Goal: Communication & Community: Answer question/provide support

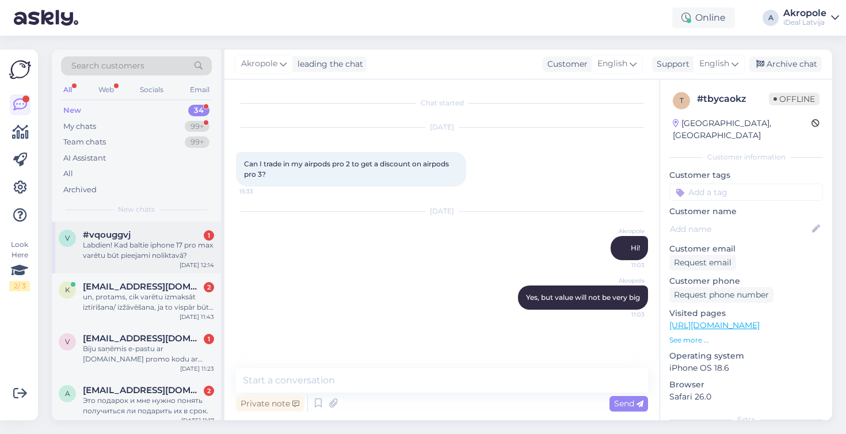
click at [145, 256] on div "Labdien! Kad baltie iphone 17 pro max varētu būt pieejami noliktavā?" at bounding box center [148, 250] width 131 height 21
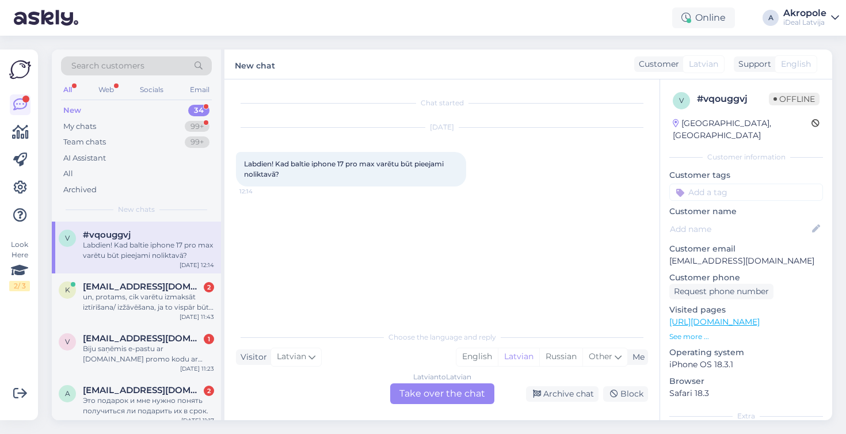
click at [443, 397] on div "Latvian to Latvian Take over the chat" at bounding box center [442, 393] width 104 height 21
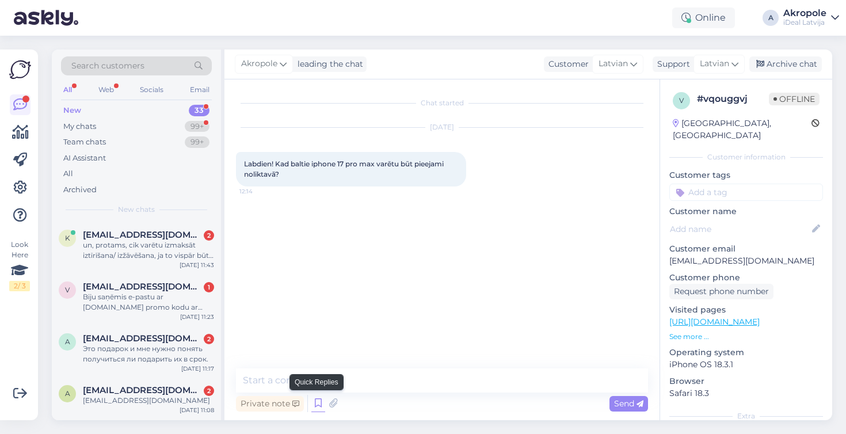
click at [315, 403] on icon at bounding box center [318, 403] width 14 height 17
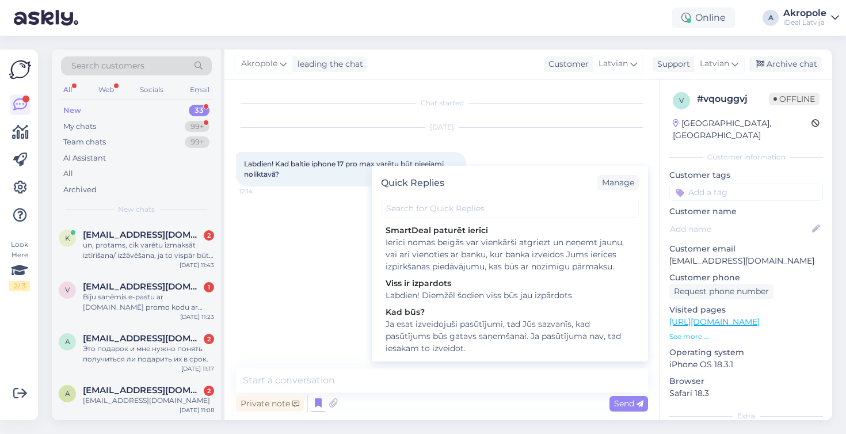
scroll to position [93, 0]
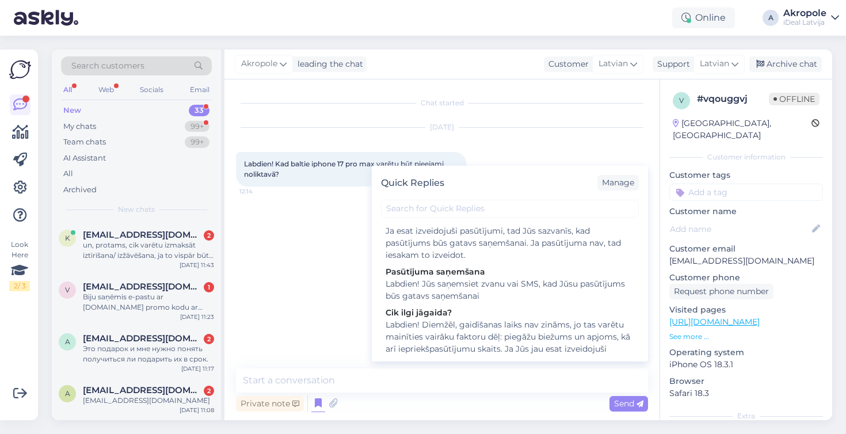
click at [464, 329] on div "Labdien! Diemžēl, gaidīšanas laiks nav zināms, jo tas varētu mainīties vairāku …" at bounding box center [510, 355] width 249 height 73
type textarea "Labdien! Diemžēl, gaidīšanas laiks nav zināms, jo tas varētu mainīties vairāku …"
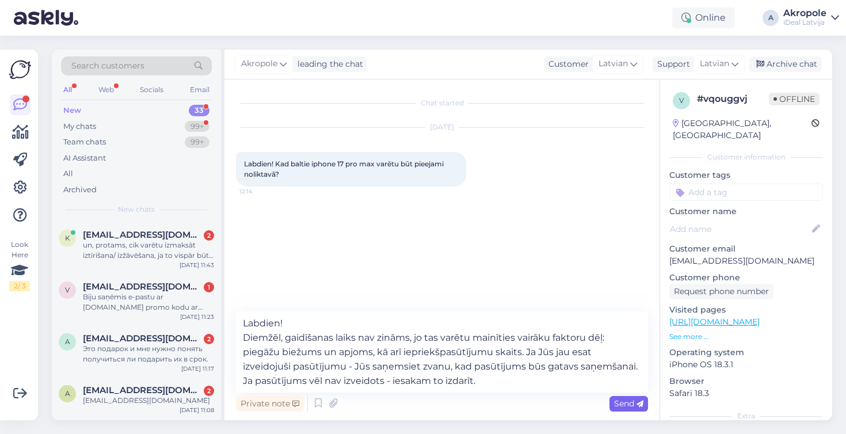
click at [630, 405] on span "Send" at bounding box center [628, 403] width 29 height 10
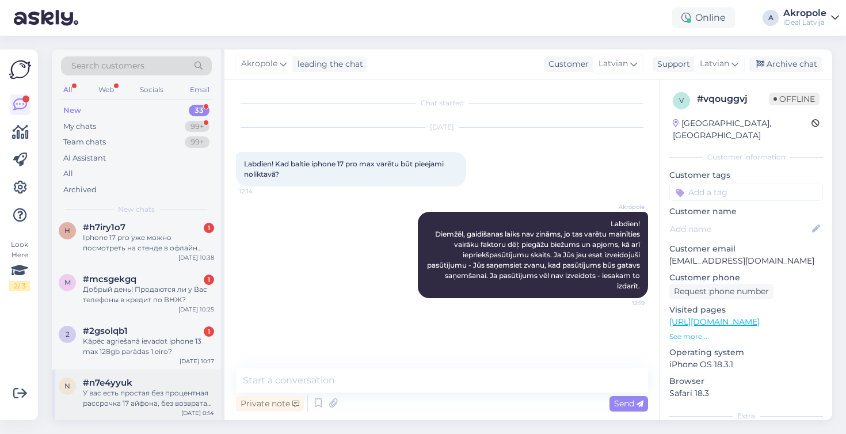
scroll to position [1426, 0]
click at [160, 402] on div "У вас есть простая без процентная рассрочка 17 айфона, без возврата его после с…" at bounding box center [148, 398] width 131 height 21
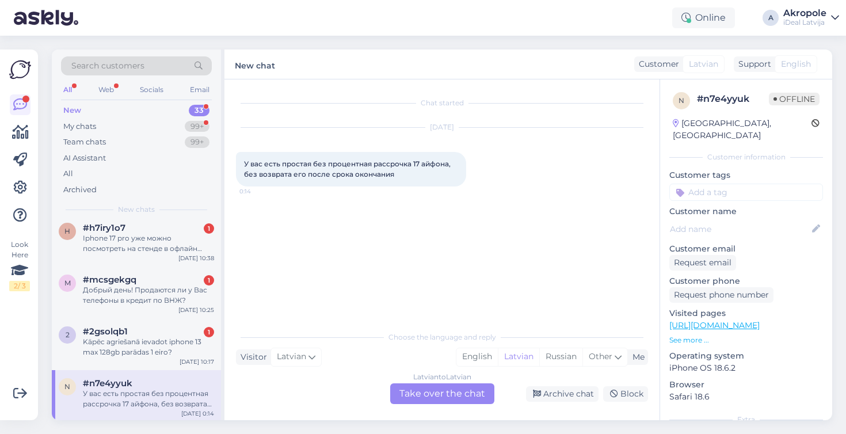
click at [448, 390] on div "Latvian to Latvian Take over the chat" at bounding box center [442, 393] width 104 height 21
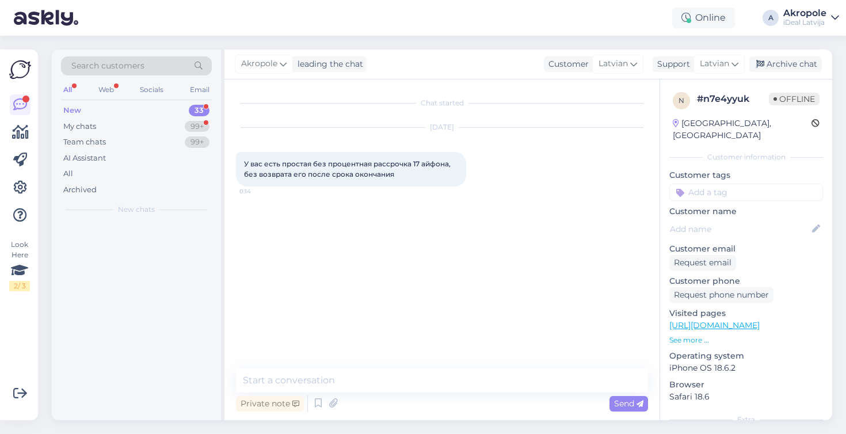
scroll to position [0, 0]
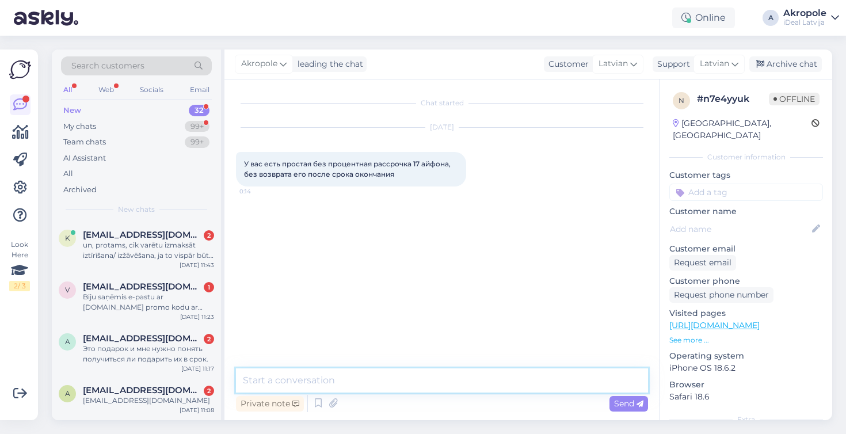
click at [398, 379] on textarea at bounding box center [442, 380] width 412 height 24
type textarea "Добрый день!"
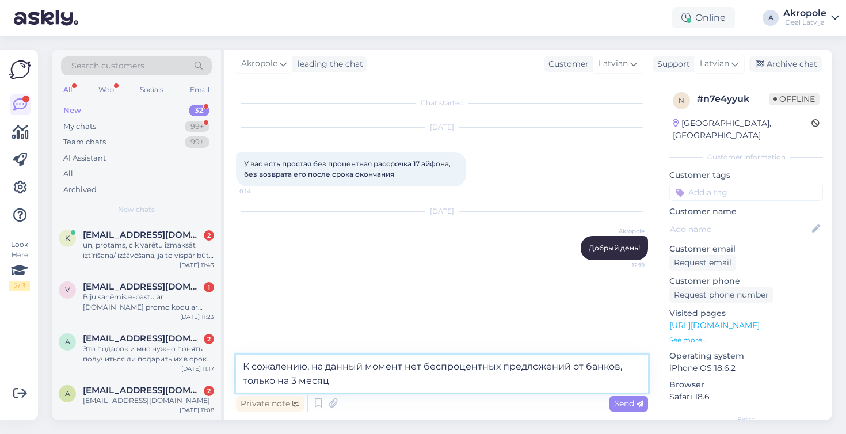
type textarea "К сожалению, на данный момент нет беспроцентных предложений от банков, только н…"
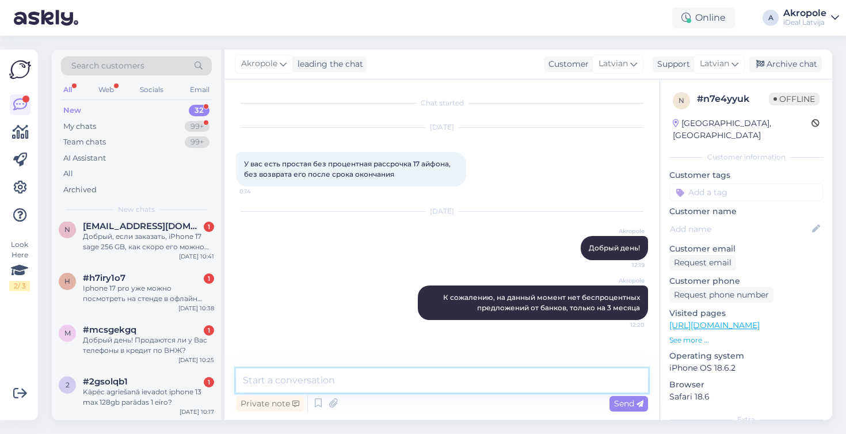
scroll to position [1374, 0]
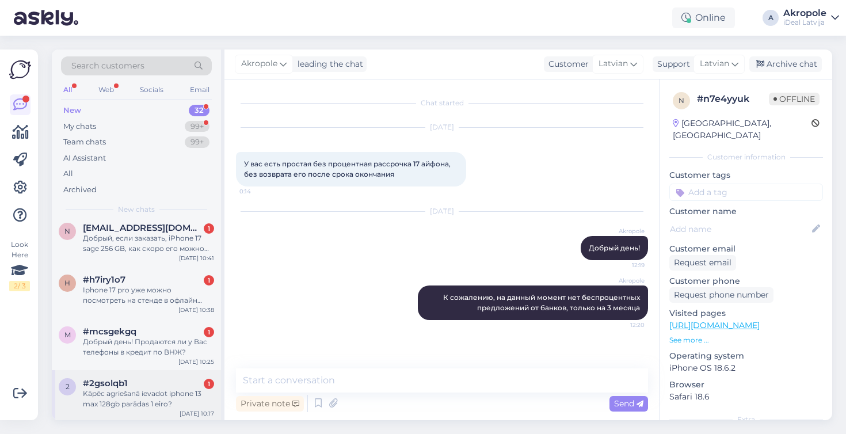
click at [159, 400] on div "Kāpēc agriešanā ievadot iphone 13 max 128gb parādas 1 eiro?" at bounding box center [148, 398] width 131 height 21
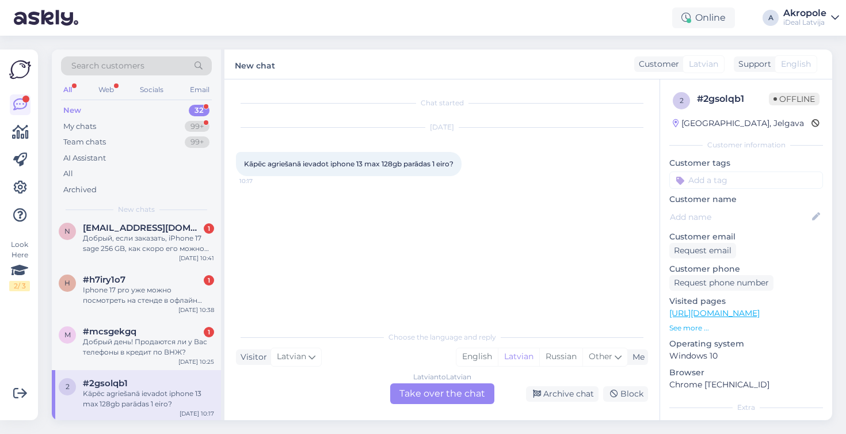
click at [433, 391] on div "Latvian to Latvian Take over the chat" at bounding box center [442, 393] width 104 height 21
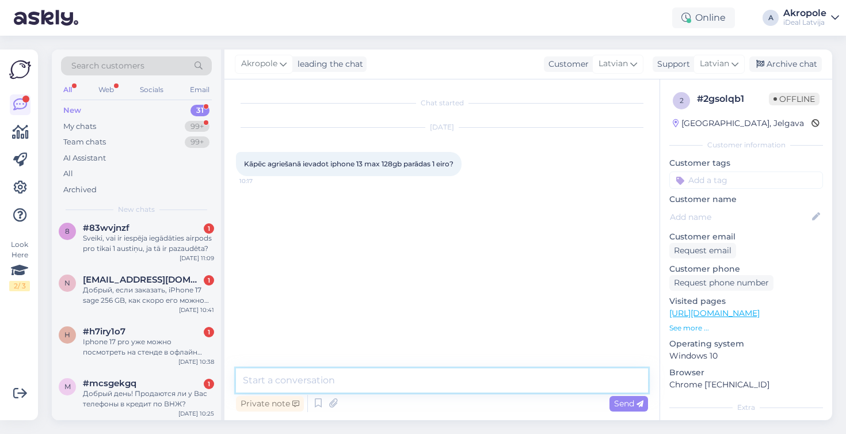
click at [402, 378] on textarea at bounding box center [442, 380] width 412 height 24
type textarea "Labdien!"
type textarea "Jāatķeksē pedējais punkts par Find My, kā "jā""
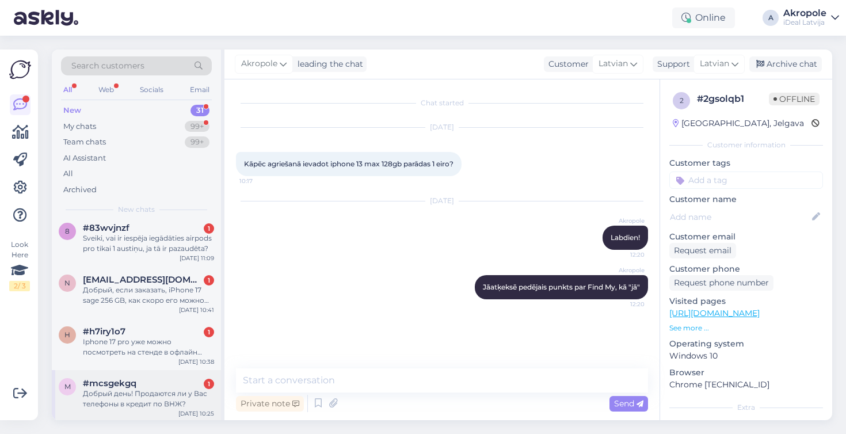
click at [150, 390] on div "Добрый день! Продаются ли у Вас телефоны в кредит по ВНЖ?" at bounding box center [148, 398] width 131 height 21
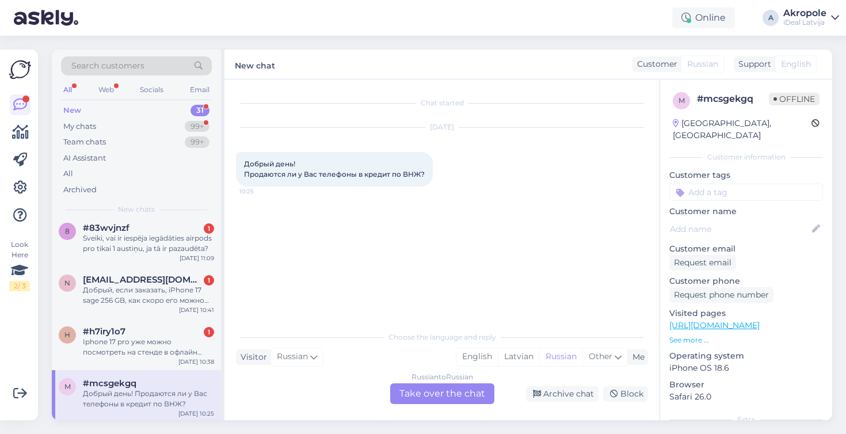
click at [460, 388] on div "Russian to Russian Take over the chat" at bounding box center [442, 393] width 104 height 21
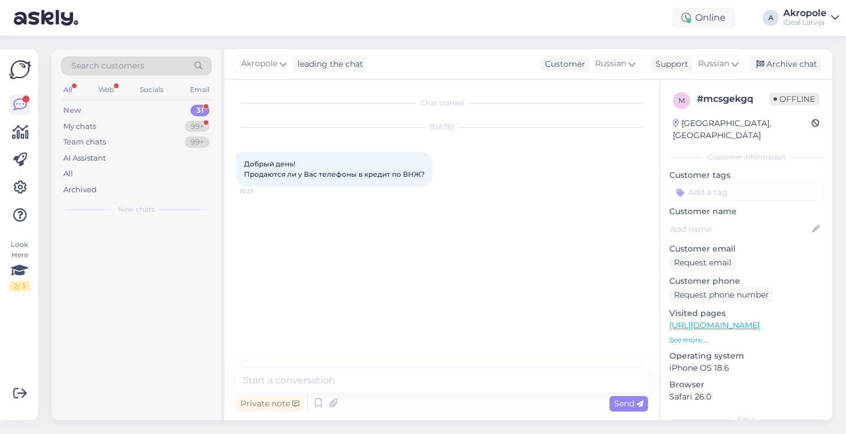
scroll to position [0, 0]
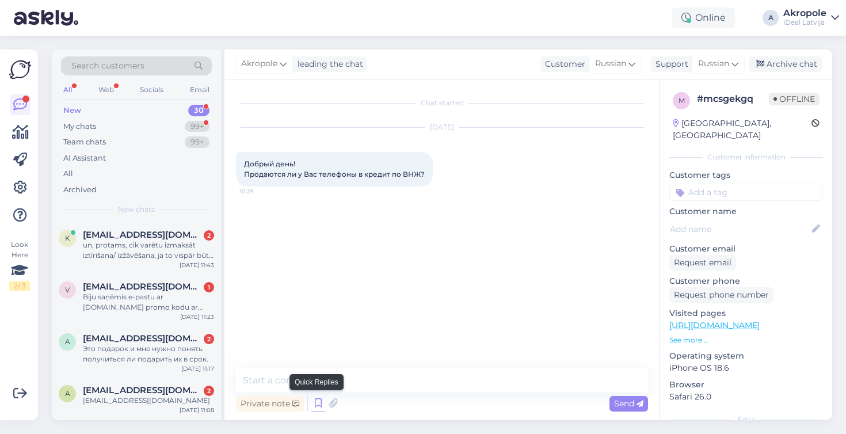
click at [318, 405] on icon at bounding box center [318, 403] width 14 height 17
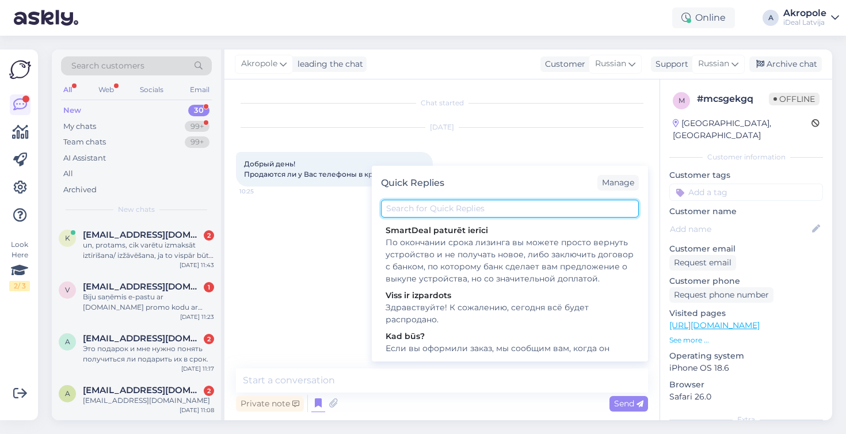
click at [450, 214] on input "text" at bounding box center [510, 209] width 258 height 18
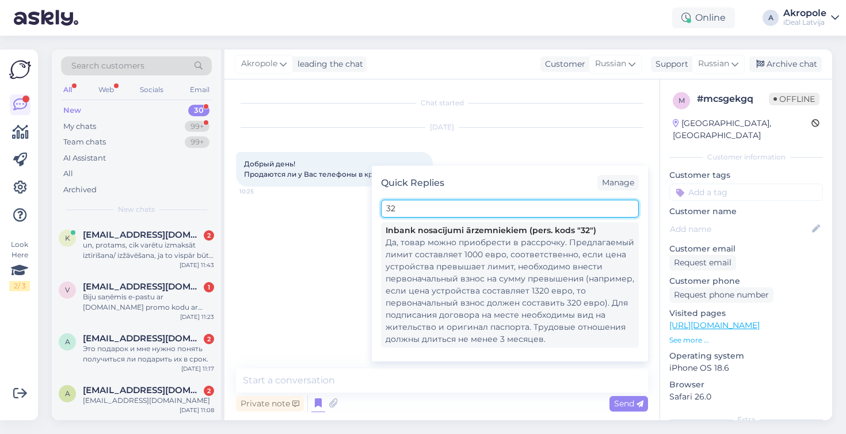
type input "32"
click at [501, 273] on div "Да, товар можно приобрести в рассрочку. Предлагаемый лимит составляет 1000 евро…" at bounding box center [510, 291] width 249 height 109
type textarea "Да, товар можно приобрести в рассрочку. Предлагаемый лимит составляет 1000 евро…"
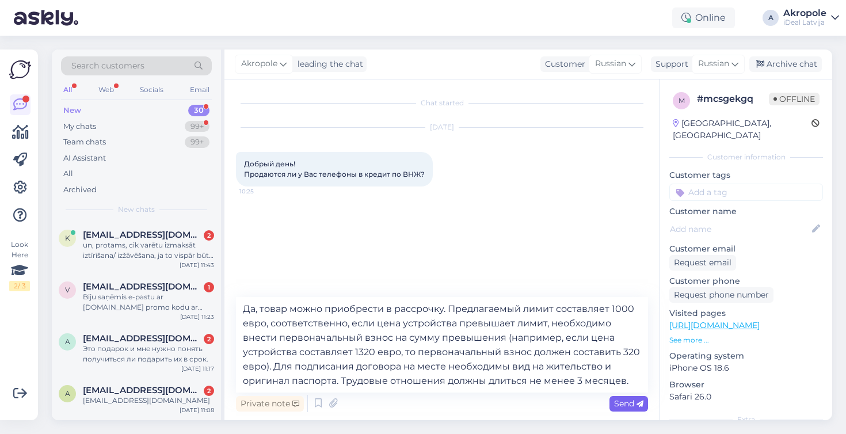
click at [632, 406] on span "Send" at bounding box center [628, 403] width 29 height 10
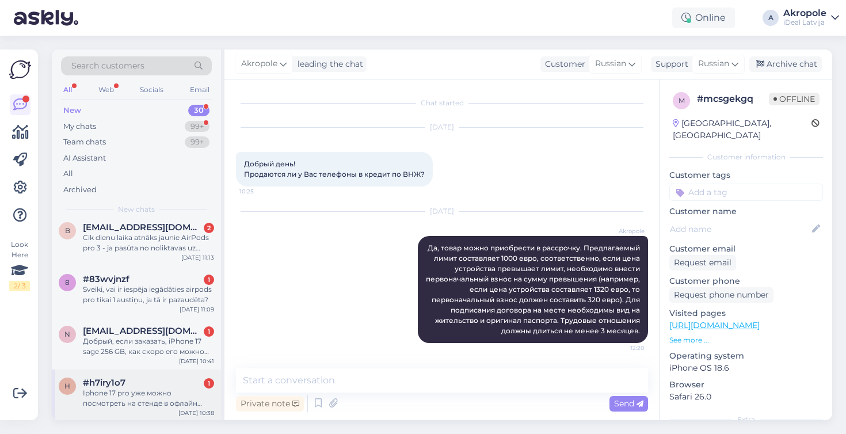
scroll to position [1271, 0]
click at [166, 388] on div "Iphone 17 pro уже можно посмотреть на стенде в офлайн магазинах c&c?" at bounding box center [148, 398] width 131 height 21
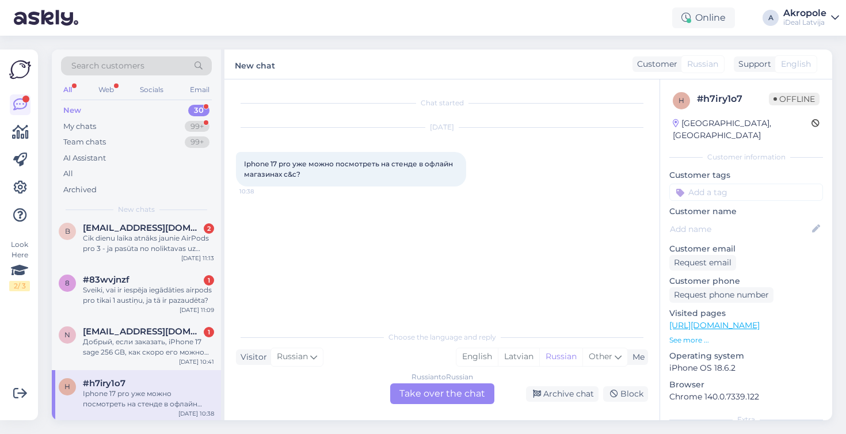
click at [437, 391] on div "Russian to Russian Take over the chat" at bounding box center [442, 393] width 104 height 21
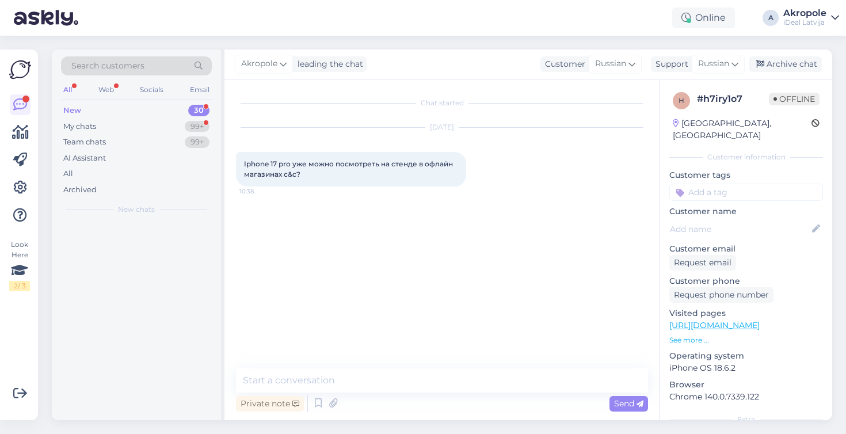
scroll to position [0, 0]
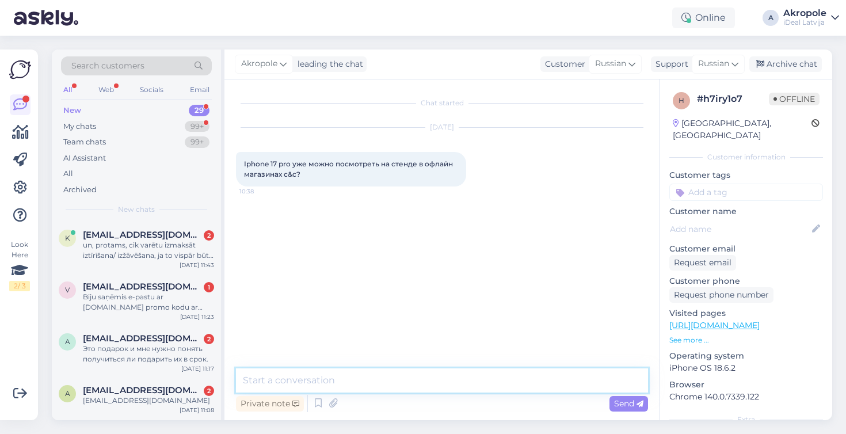
click at [390, 388] on textarea at bounding box center [442, 380] width 412 height 24
type textarea "L"
type textarea "Добрый день! Да"
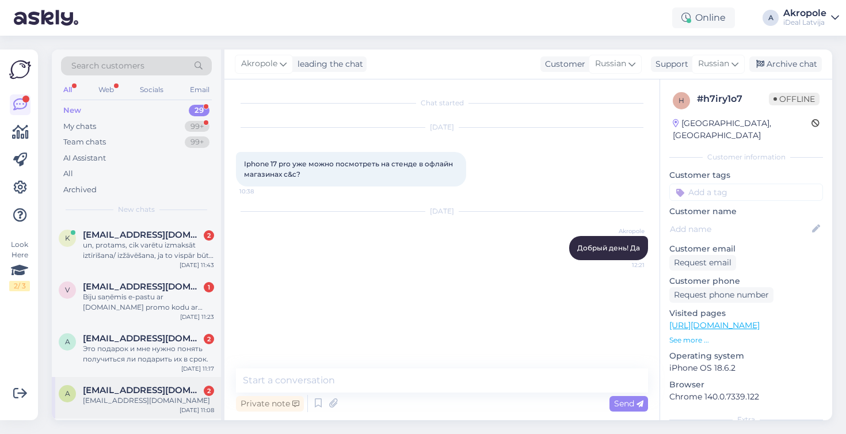
click at [166, 399] on div "[EMAIL_ADDRESS][DOMAIN_NAME]" at bounding box center [148, 400] width 131 height 10
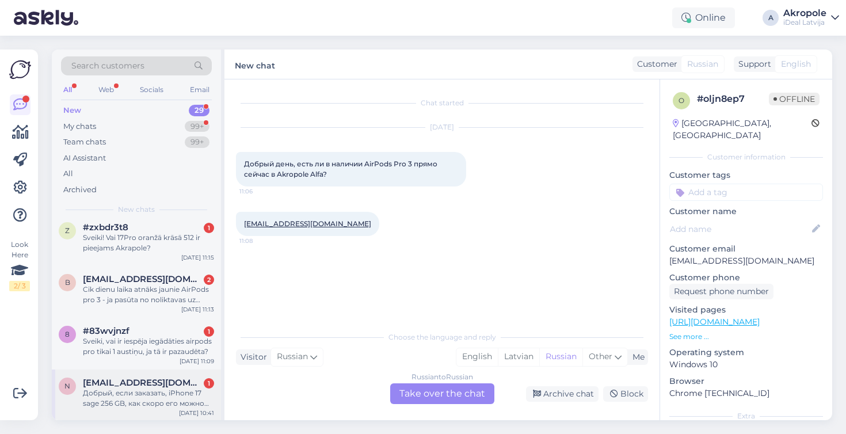
scroll to position [1219, 0]
click at [154, 405] on div "Добрый, если заказать, iPhone 17 sage 256 GB, как скоро его можно получить?" at bounding box center [148, 398] width 131 height 21
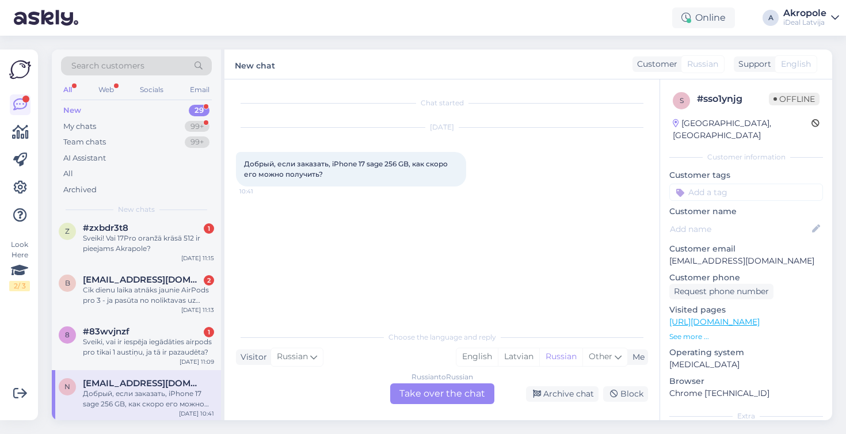
click at [444, 391] on div "Russian to Russian Take over the chat" at bounding box center [442, 393] width 104 height 21
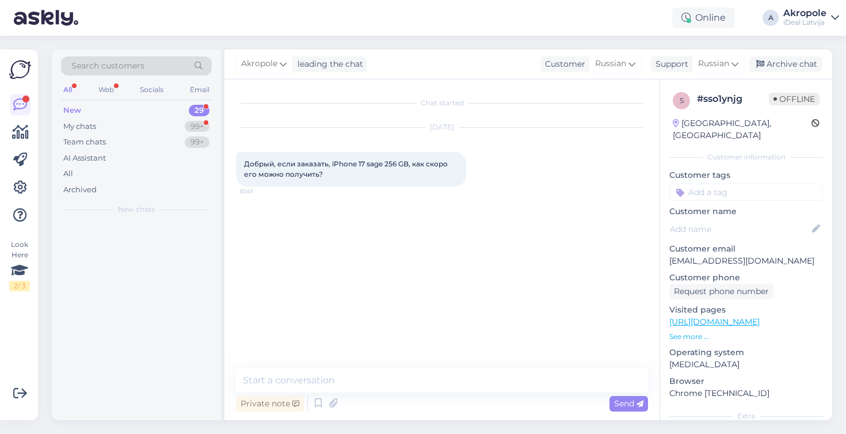
scroll to position [0, 0]
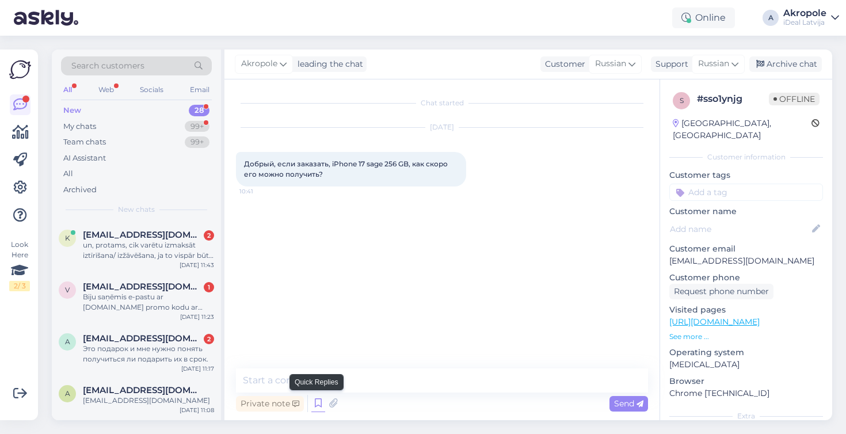
click at [317, 407] on icon at bounding box center [318, 403] width 14 height 17
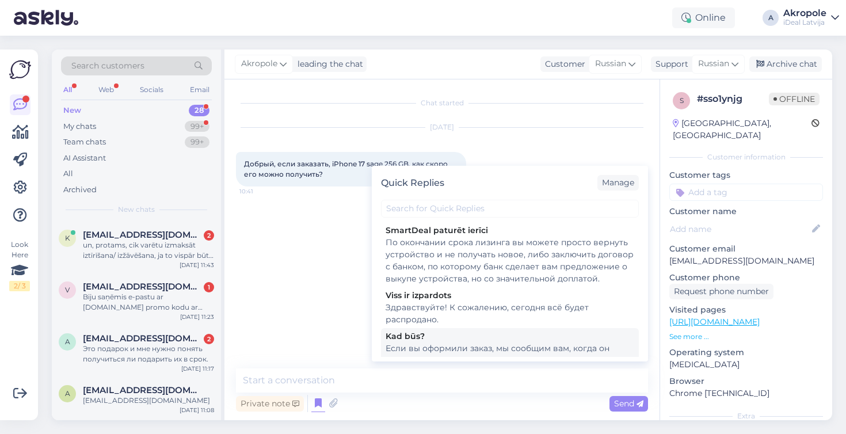
scroll to position [121, 0]
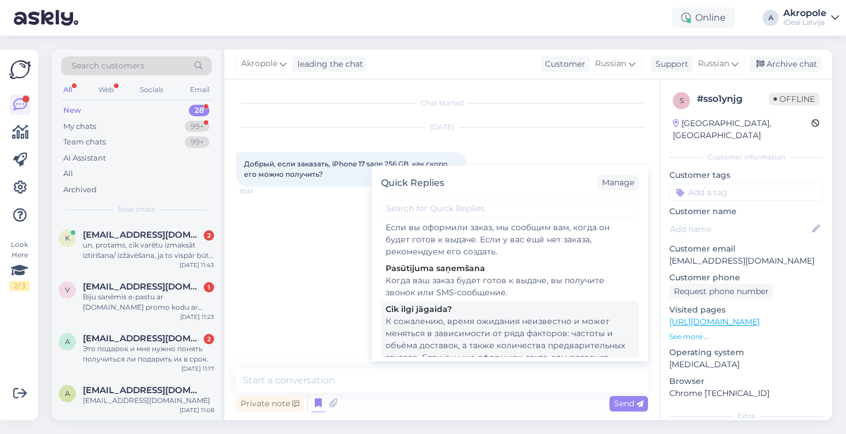
click at [471, 322] on div "К сожалению, время ожидания неизвестно и может меняться в зависимости от ряда ф…" at bounding box center [510, 351] width 249 height 73
type textarea "К сожалению, время ожидания неизвестно и может меняться в зависимости от ряда ф…"
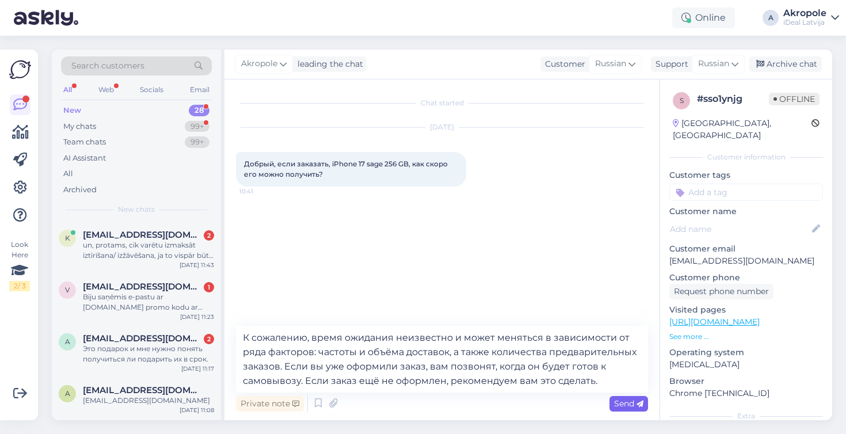
click at [641, 401] on icon at bounding box center [639, 404] width 7 height 7
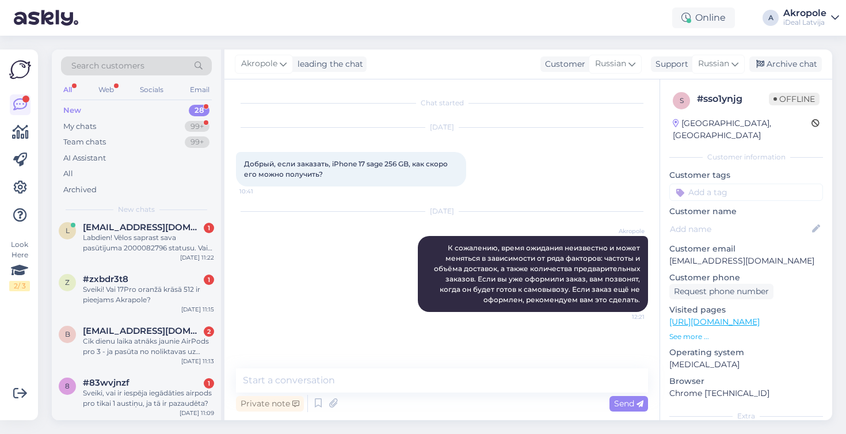
scroll to position [1167, 0]
click at [152, 390] on div "Sveiki, vai ir iespēja iegādāties airpods pro tikai 1 austiņu, ja tā ir pazaudē…" at bounding box center [148, 398] width 131 height 21
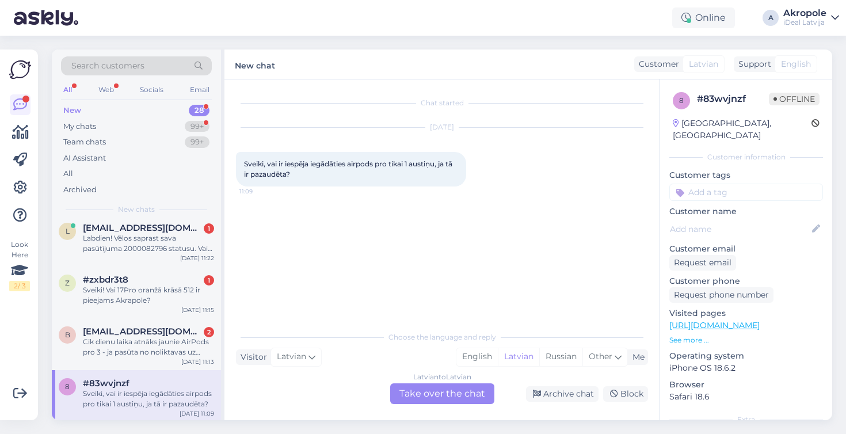
click at [455, 389] on div "Latvian to Latvian Take over the chat" at bounding box center [442, 393] width 104 height 21
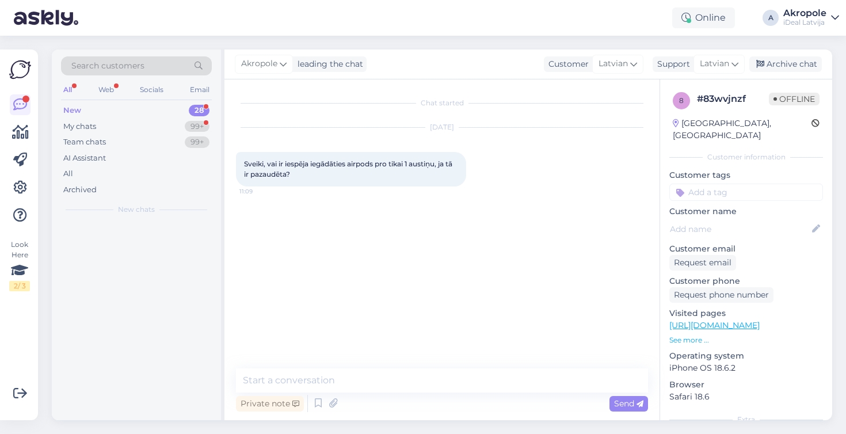
scroll to position [0, 0]
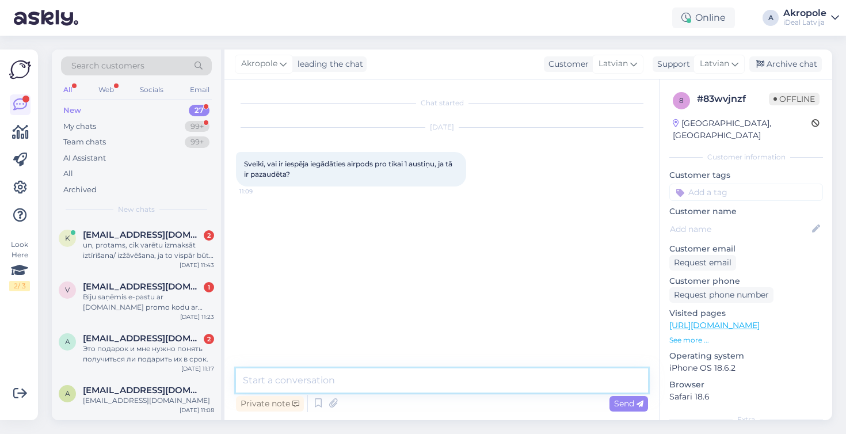
click at [323, 386] on textarea at bounding box center [442, 380] width 412 height 24
type textarea "Labdien!"
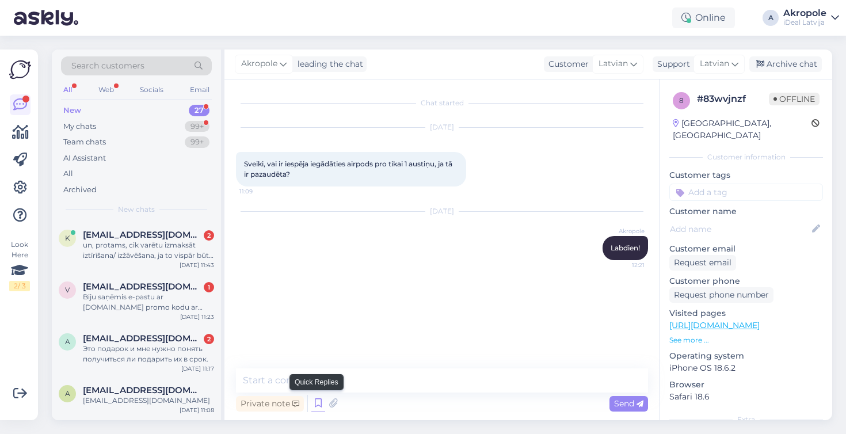
click at [319, 403] on icon at bounding box center [318, 403] width 14 height 17
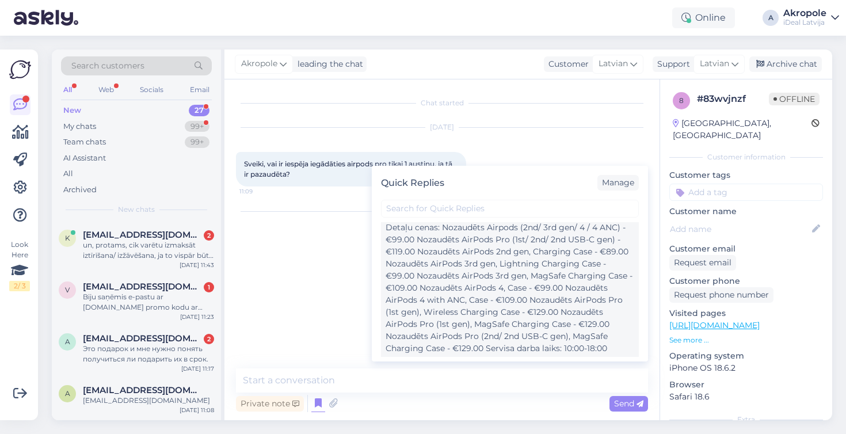
scroll to position [257, 0]
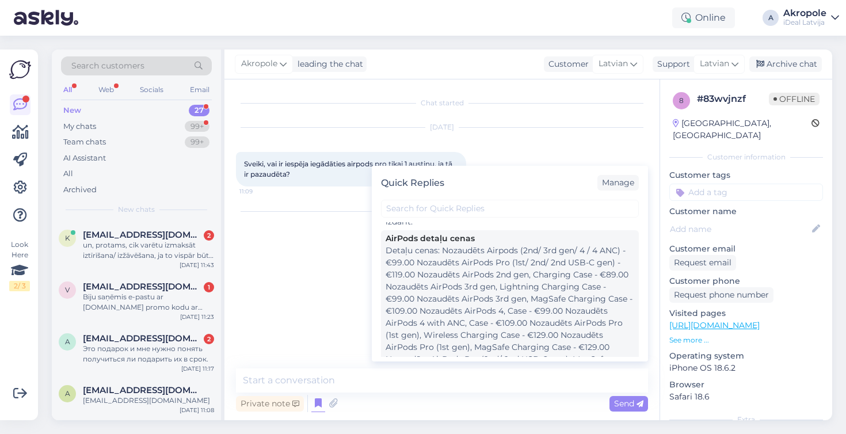
click at [482, 285] on div "Detaļu cenas: Nozaudēts Airpods (2nd/ 3rd gen/ 4 / 4 ANC) - €99.00 Nozaudēts Ai…" at bounding box center [510, 317] width 249 height 145
type textarea "Detaļu cenas: Nozaudēts Airpods (2nd/ 3rd gen/ 4 / 4 ANC) - €99.00 Nozaudēts Ai…"
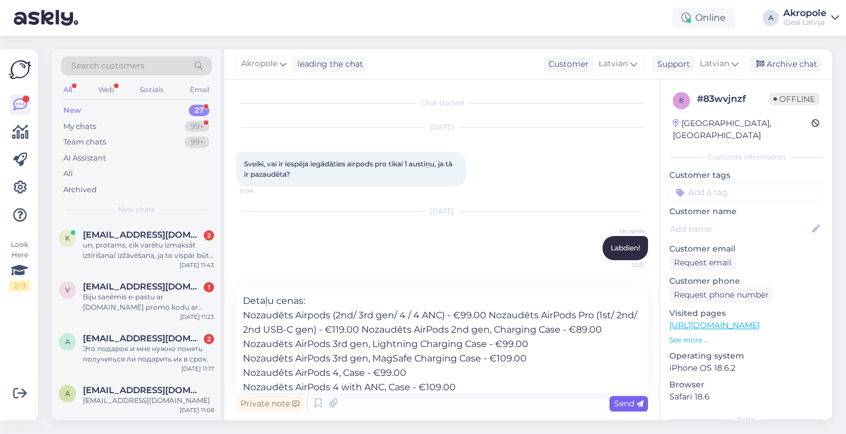
click at [619, 396] on div "Send" at bounding box center [628, 404] width 39 height 16
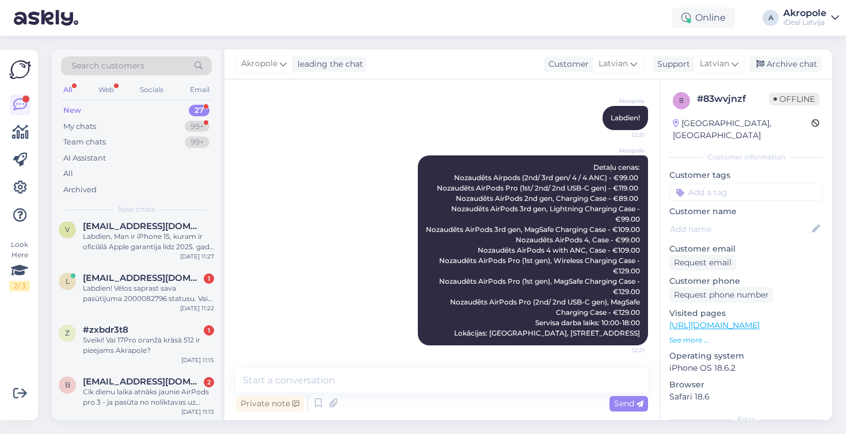
scroll to position [1115, 0]
click at [147, 398] on div "Cik dienu laika atnāks jaunie AirPods pro 3 - ja pasūta no noliktavas uz akrapo…" at bounding box center [148, 398] width 131 height 21
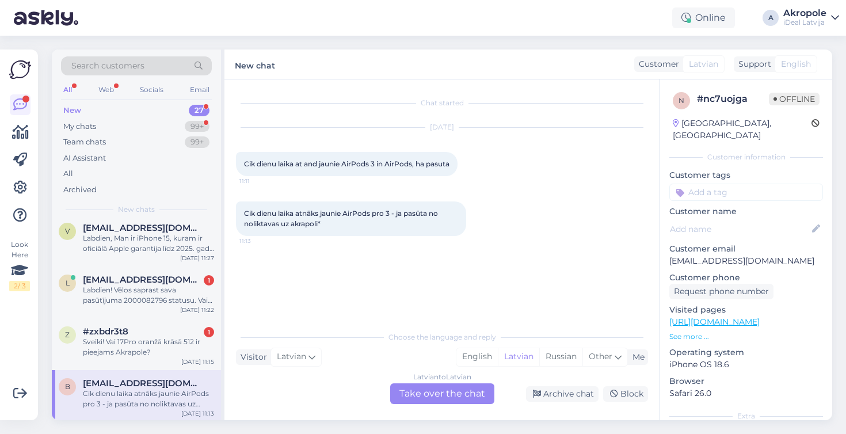
click at [458, 395] on div "Latvian to Latvian Take over the chat" at bounding box center [442, 393] width 104 height 21
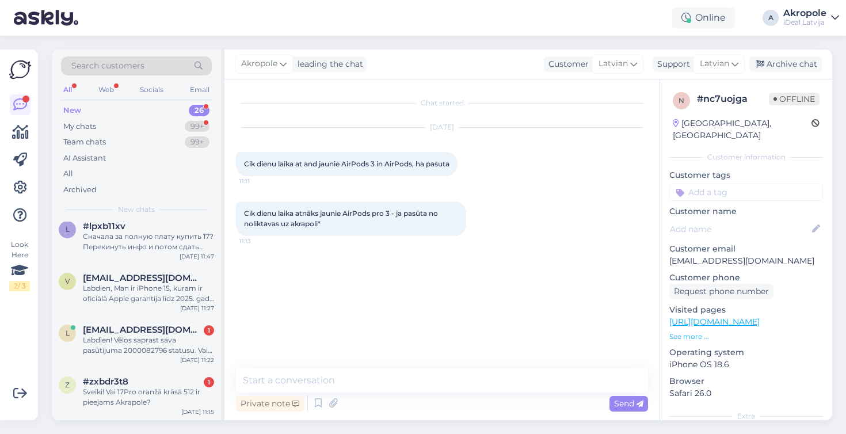
scroll to position [1064, 0]
click at [318, 401] on icon at bounding box center [318, 403] width 14 height 17
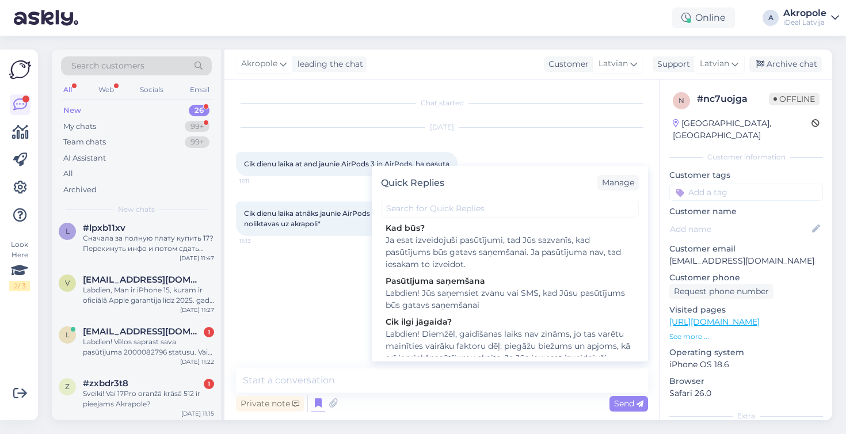
scroll to position [91, 0]
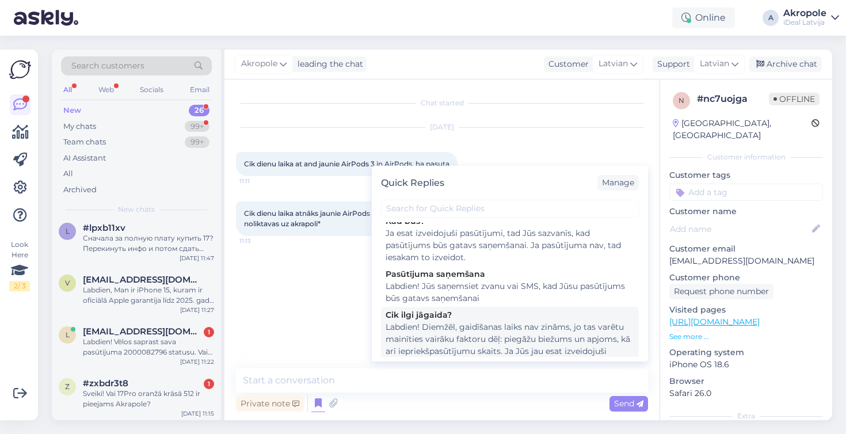
click at [464, 340] on div "Labdien! Diemžēl, gaidīšanas laiks nav zināms, jo tas varētu mainīties vairāku …" at bounding box center [510, 357] width 249 height 73
type textarea "Labdien! Diemžēl, gaidīšanas laiks nav zināms, jo tas varētu mainīties vairāku …"
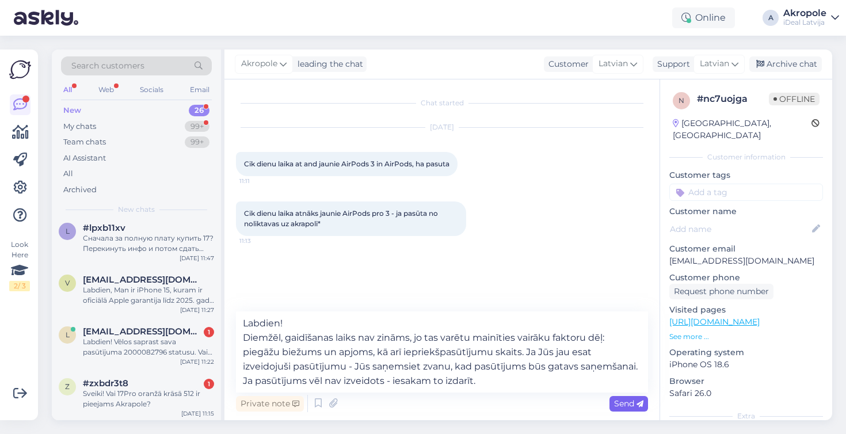
click at [632, 410] on div "Send" at bounding box center [628, 404] width 39 height 16
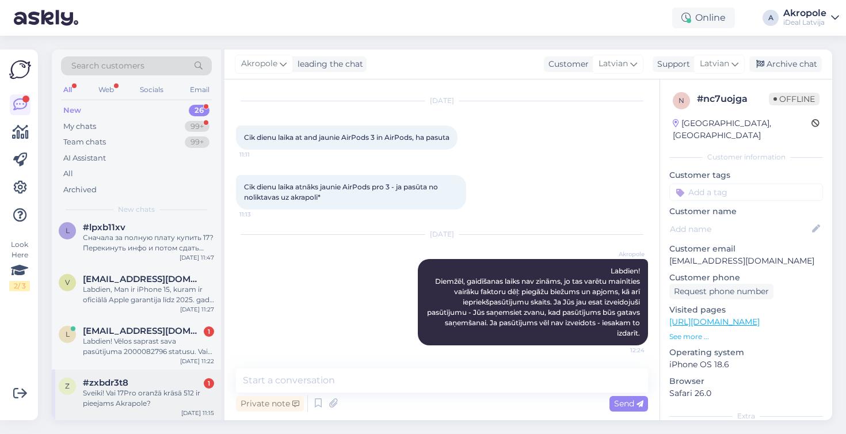
scroll to position [1064, 0]
click at [158, 388] on div "Sveiki! Vai 17Pro oranžā krāsā 512 ir pieejams Akrapole?" at bounding box center [148, 398] width 131 height 21
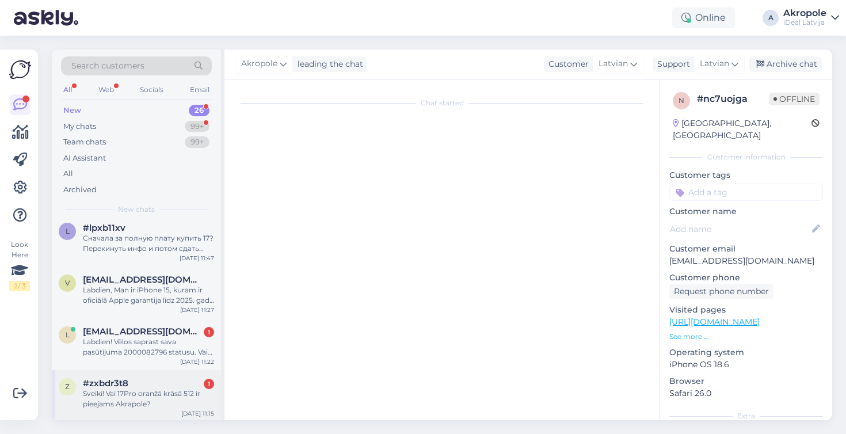
scroll to position [0, 0]
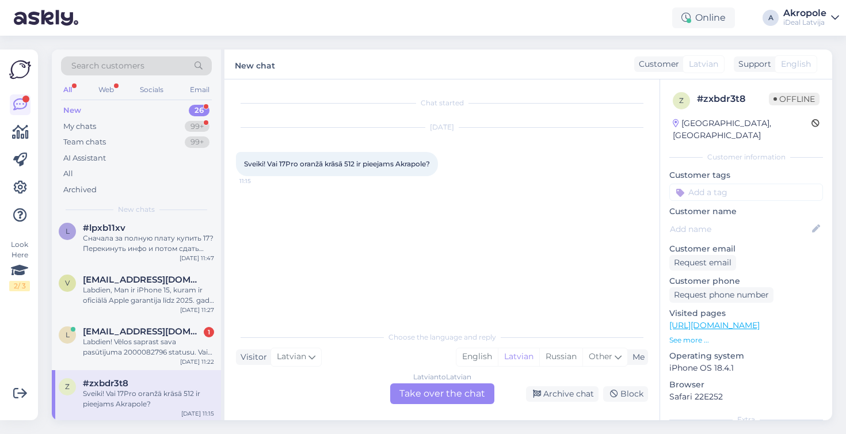
click at [462, 393] on div "Latvian to Latvian Take over the chat" at bounding box center [442, 393] width 104 height 21
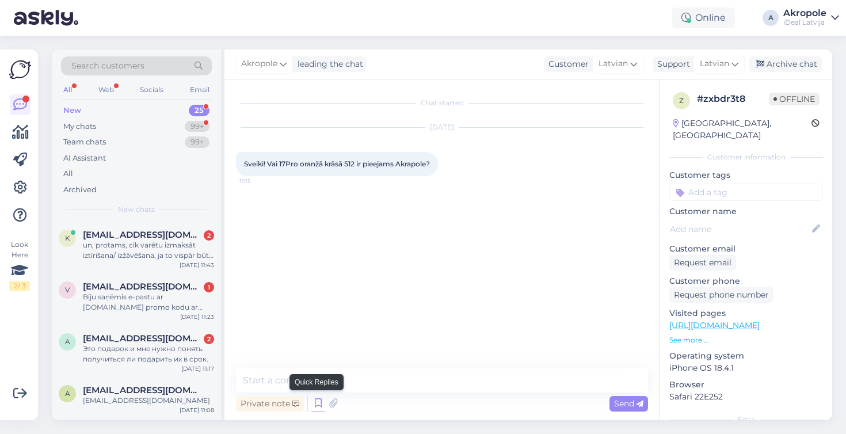
click at [319, 402] on icon at bounding box center [318, 403] width 14 height 17
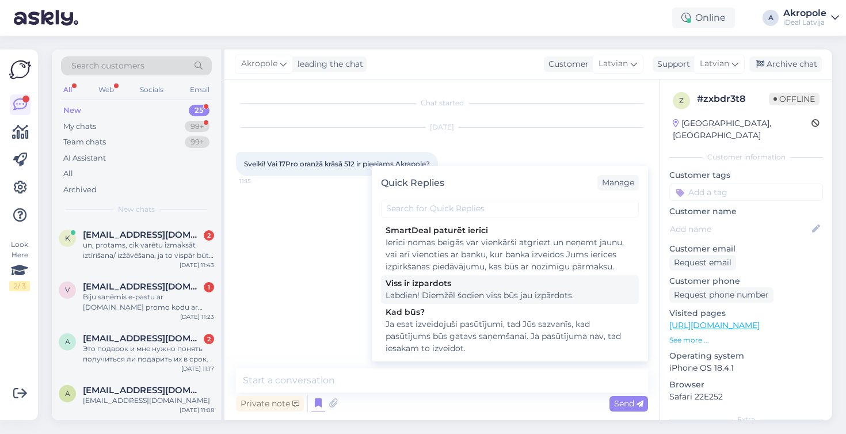
click at [487, 298] on div "Labdien! Diemžēl šodien viss būs jau izpārdots." at bounding box center [510, 295] width 249 height 12
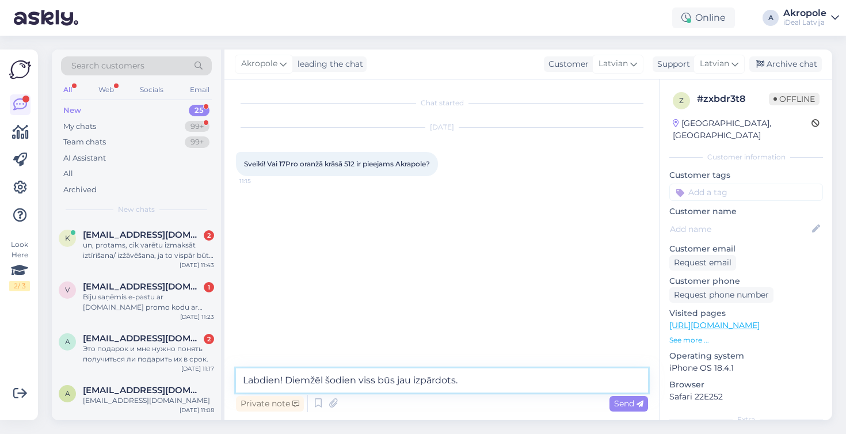
click at [473, 376] on textarea "Labdien! Diemžēl šodien viss būs jau izpārdots." at bounding box center [442, 380] width 412 height 24
click at [340, 382] on textarea "Labdien! Diemžēl šodien viss būs jau izpārdots." at bounding box center [442, 380] width 412 height 24
click at [483, 378] on textarea "Labdien! Diemžēl viss būs jau izpārdots." at bounding box center [442, 380] width 412 height 24
drag, startPoint x: 483, startPoint y: 383, endPoint x: 323, endPoint y: 385, distance: 159.4
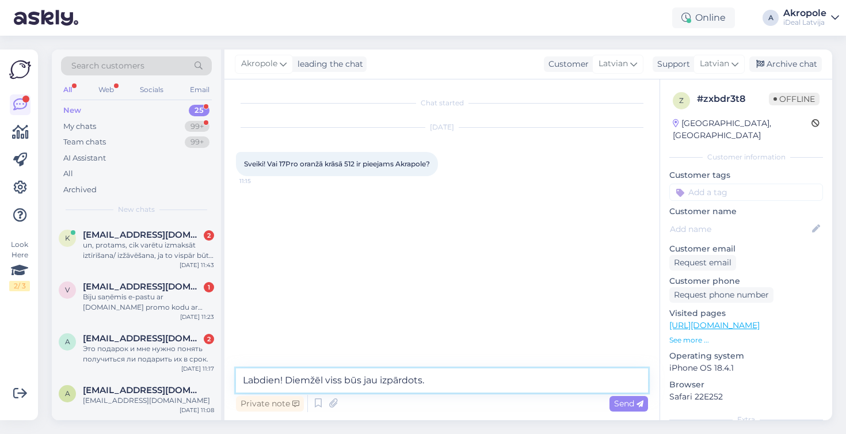
click at [323, 385] on textarea "Labdien! Diemžēl viss būs jau izpārdots." at bounding box center [442, 380] width 412 height 24
type textarea "Labdien! Diemžēl, ierīces pašlaik var iegādāties tikai ar iepriekšizveidoto pas…"
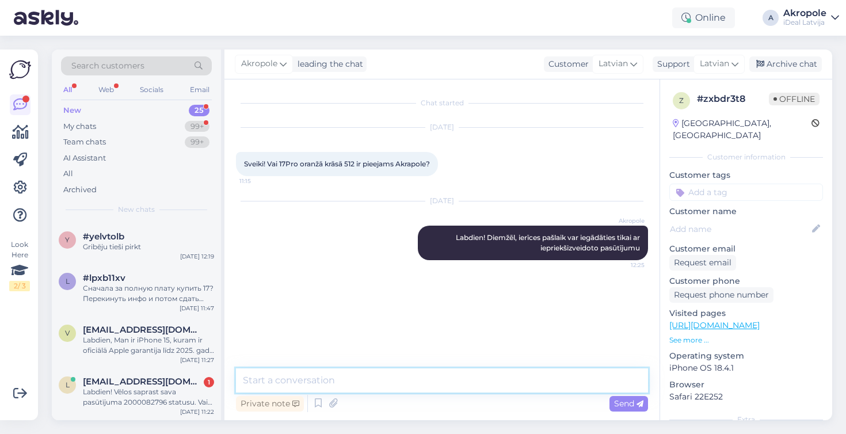
scroll to position [1012, 0]
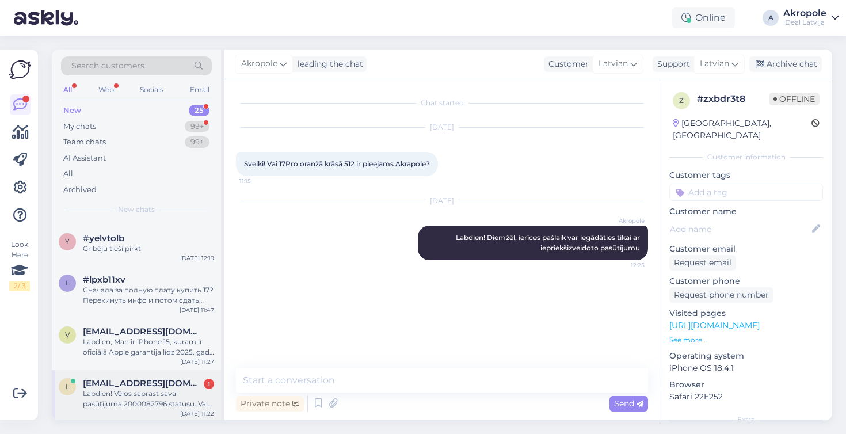
click at [154, 394] on div "Labdien! Vēlos saprast sava pasūtījuma 2000082796 statusu. Vai varat lūdzu minē…" at bounding box center [148, 398] width 131 height 21
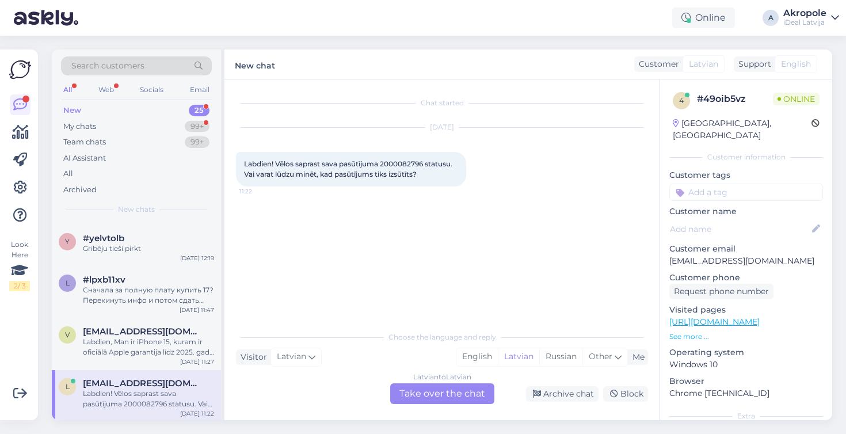
click at [405, 165] on span "Labdien! Vēlos saprast sava pasūtījuma 2000082796 statusu. Vai varat lūdzu minē…" at bounding box center [349, 168] width 210 height 19
copy span "2000082796"
click at [452, 386] on div "Latvian to Latvian Take over the chat" at bounding box center [442, 393] width 104 height 21
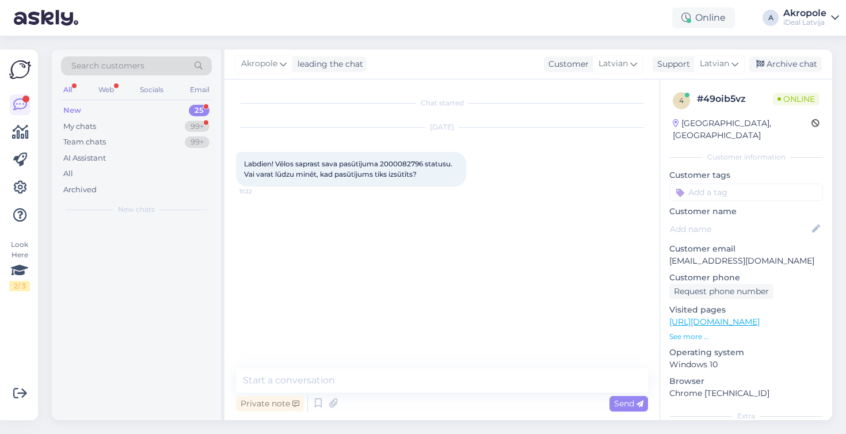
scroll to position [960, 0]
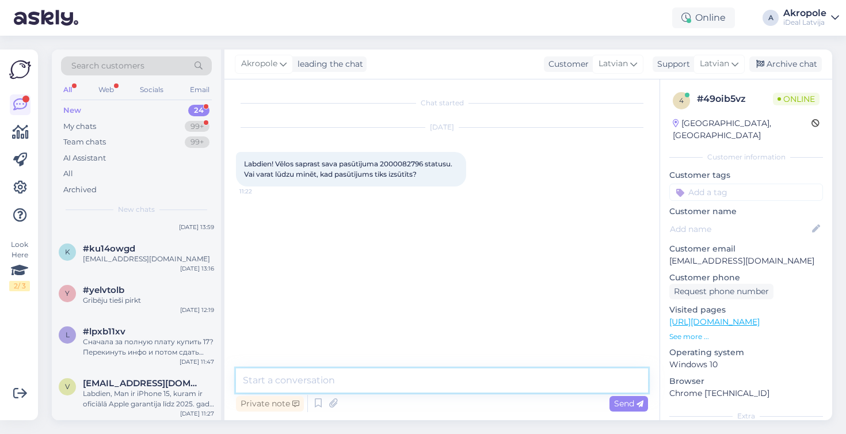
click at [414, 391] on textarea at bounding box center [442, 380] width 412 height 24
type textarea "Labdien!"
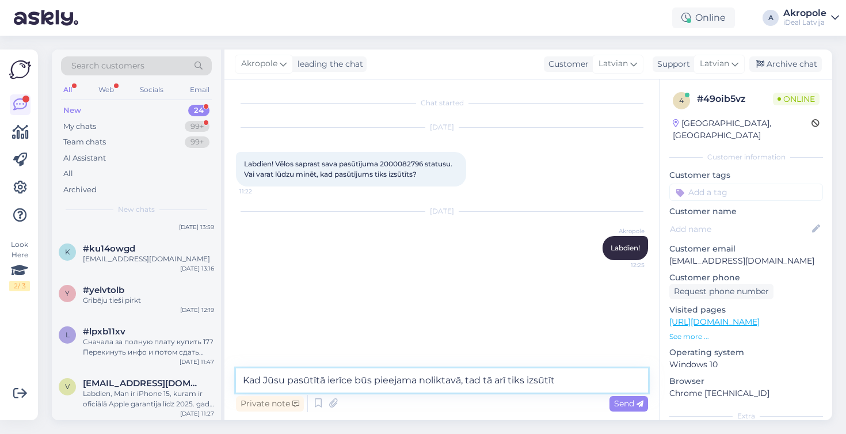
type textarea "Kad Jūsu pasūtītā ierīce būs pieejama noliktavā, tad tā arī tiks izsūtīta"
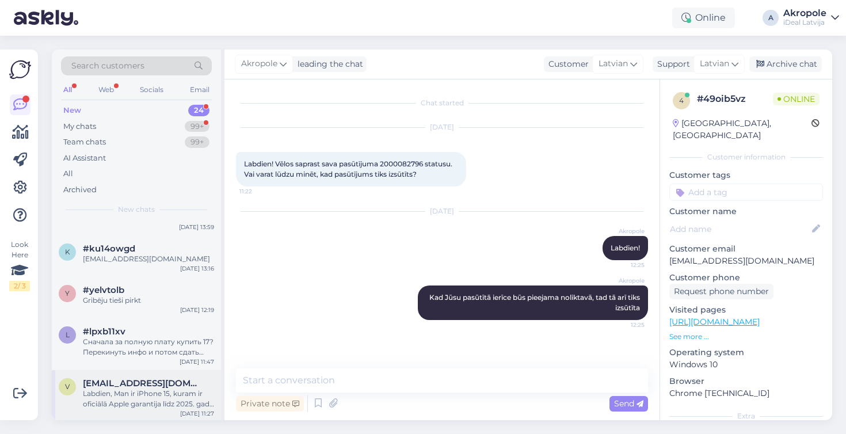
click at [158, 378] on span "[EMAIL_ADDRESS][DOMAIN_NAME]" at bounding box center [143, 383] width 120 height 10
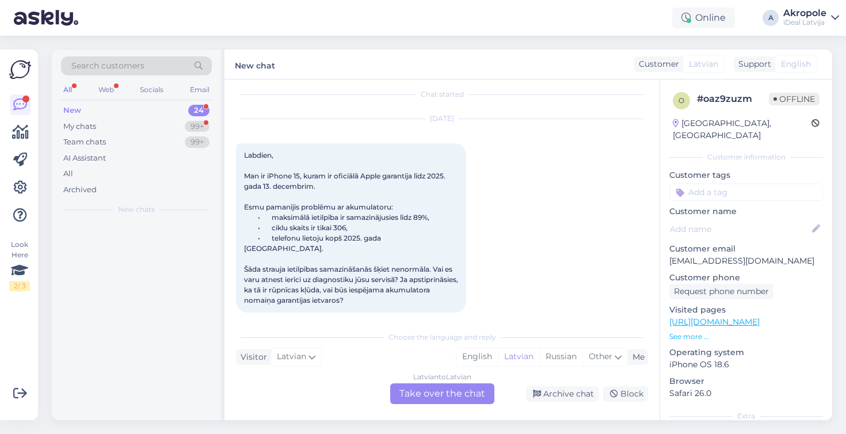
scroll to position [0, 0]
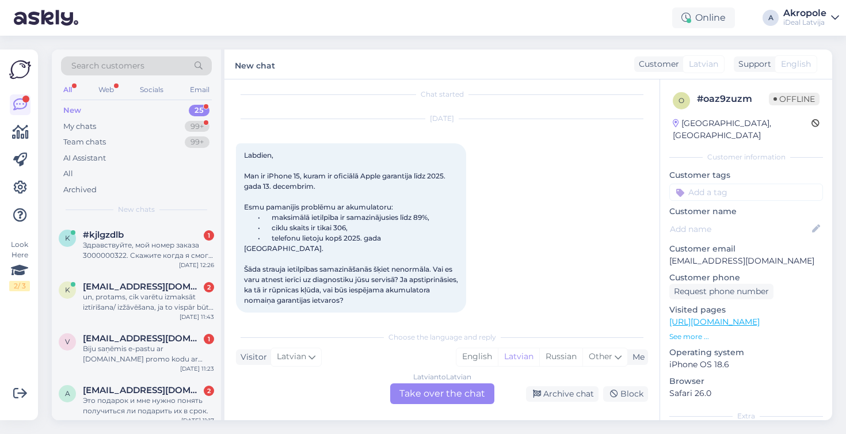
click at [432, 391] on div "Latvian to Latvian Take over the chat" at bounding box center [442, 393] width 104 height 21
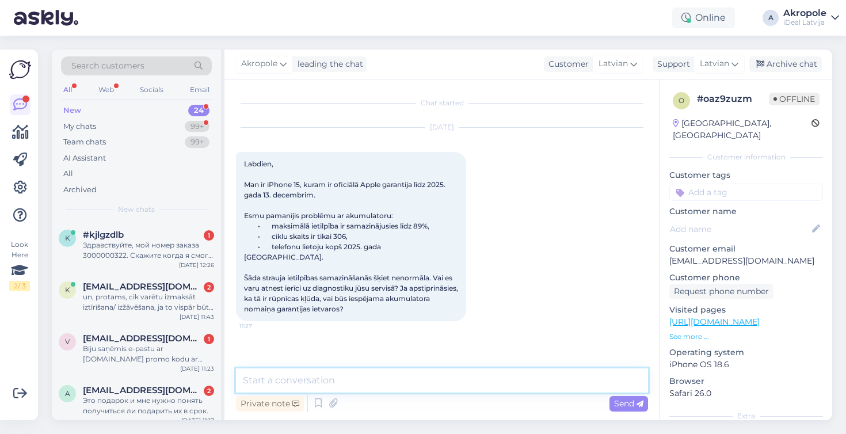
click at [389, 392] on textarea at bounding box center [442, 380] width 412 height 24
type textarea "Labdien!"
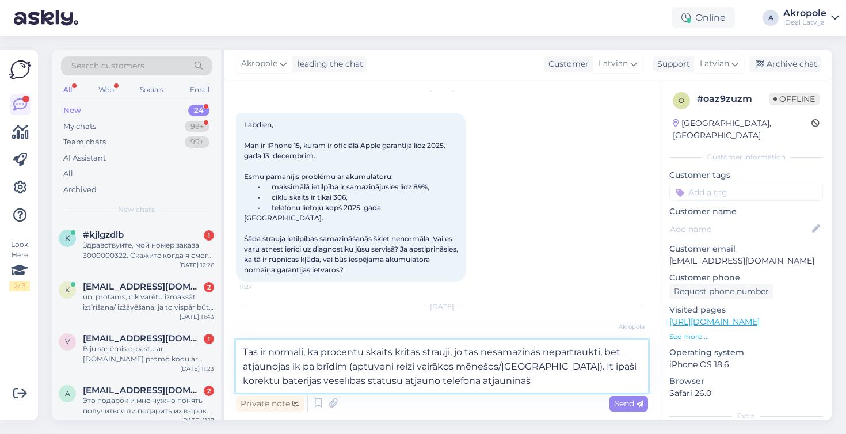
click at [444, 381] on textarea "Tas ir normāli, ka procentu skaits kritās strauji, jo tas nesamazinās nepartrau…" at bounding box center [442, 366] width 412 height 52
click at [558, 383] on textarea "Tas ir normāli, ka procentu skaits kritās strauji, jo tas nesamazinās nepartrau…" at bounding box center [442, 366] width 412 height 52
type textarea "Tas ir normāli, ka procentu skaits kritās strauji, jo tas nesamazinās nepartrau…"
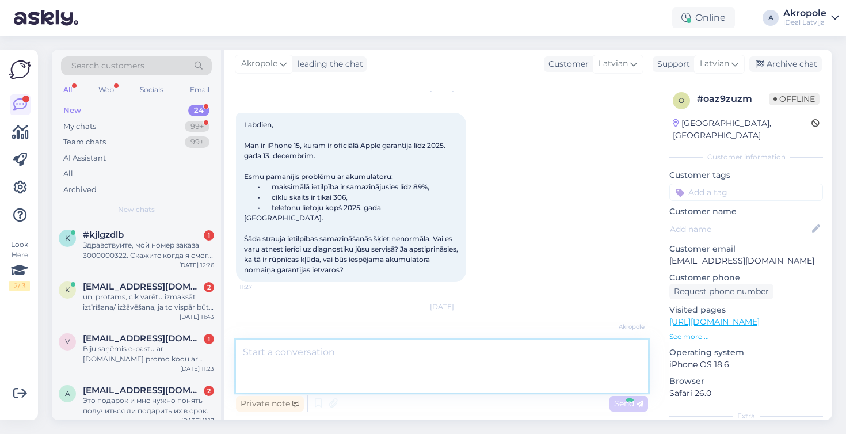
scroll to position [130, 0]
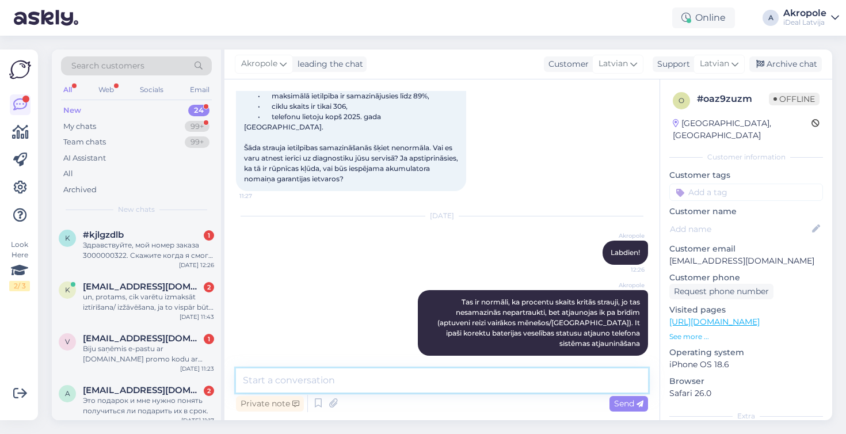
paste textarea "[URL][DOMAIN_NAME]"
type textarea "[URL][DOMAIN_NAME]"
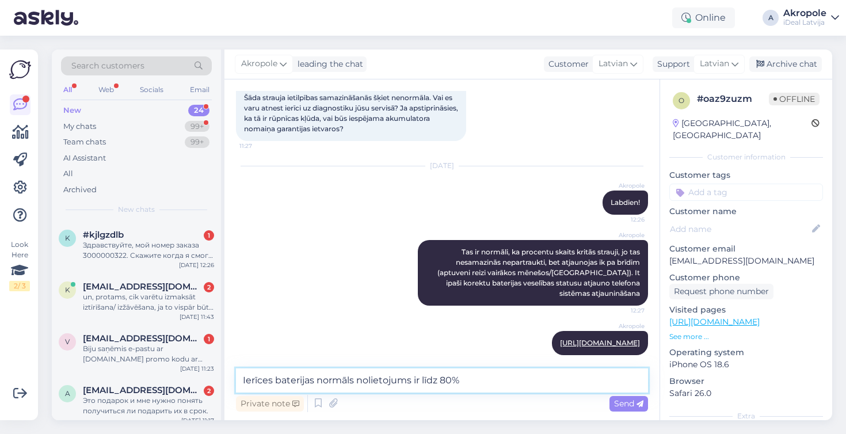
scroll to position [180, 0]
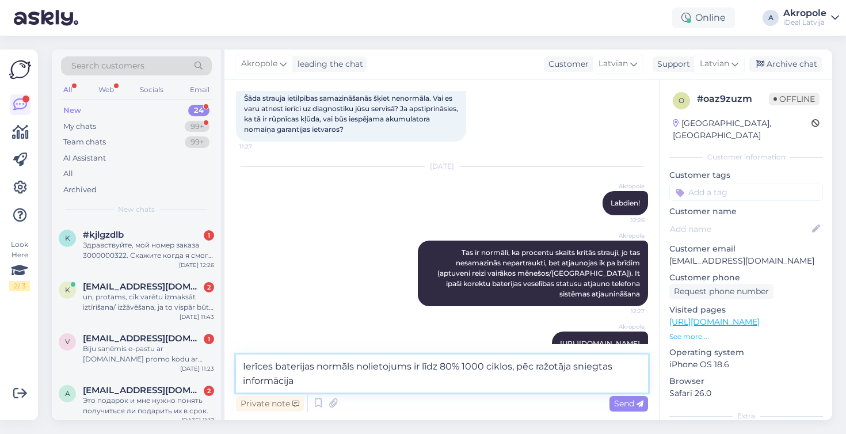
type textarea "Ierīces baterijas normāls nolietojums ir līdz 80% 1000 ciklos, pēc ražotāja sni…"
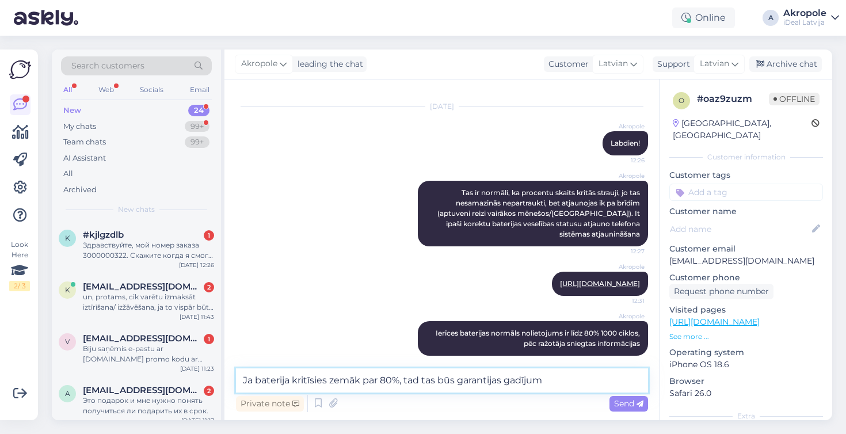
type textarea "Ja baterija kritīsies zemāk par 80%, tad tas būs garantijas gadījums"
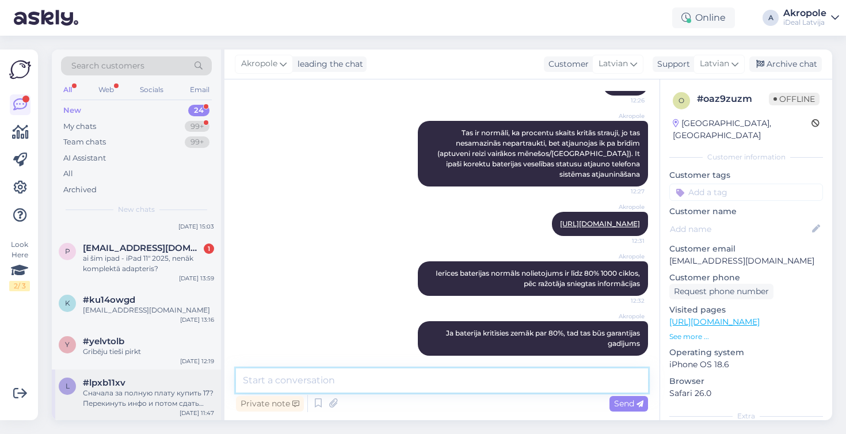
scroll to position [960, 0]
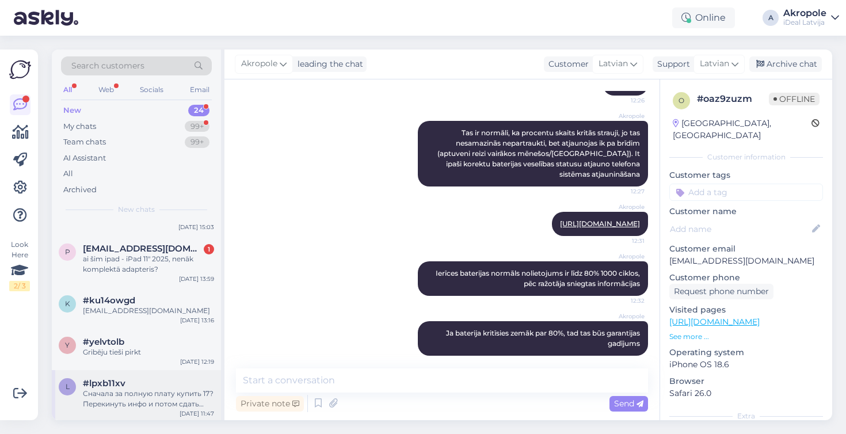
click at [157, 383] on div "#lpxb11xv" at bounding box center [148, 383] width 131 height 10
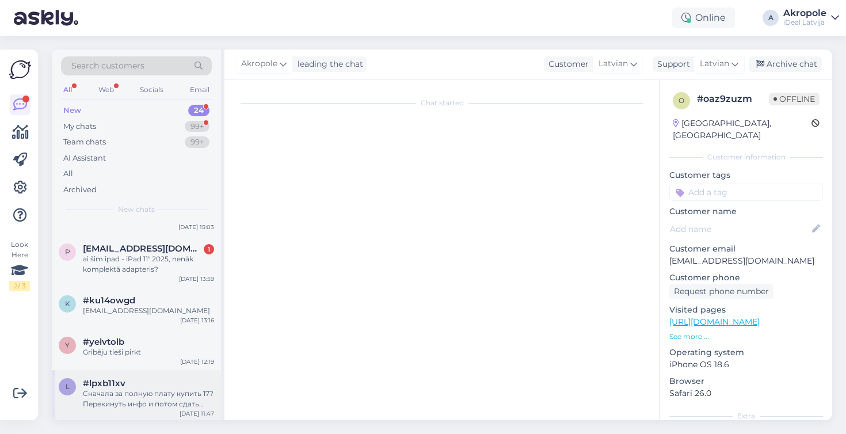
scroll to position [4, 0]
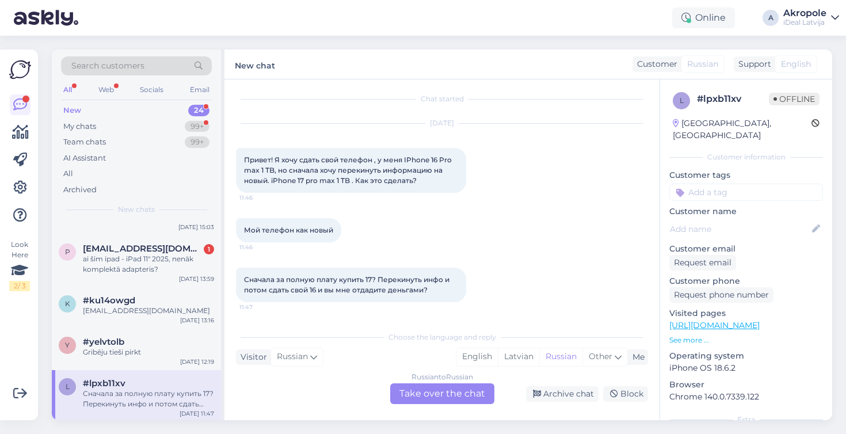
click at [428, 398] on div "Russian to Russian Take over the chat" at bounding box center [442, 393] width 104 height 21
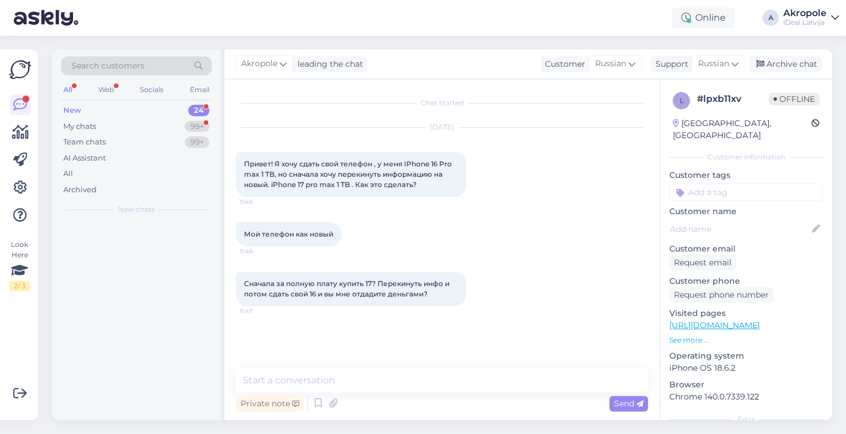
scroll to position [0, 0]
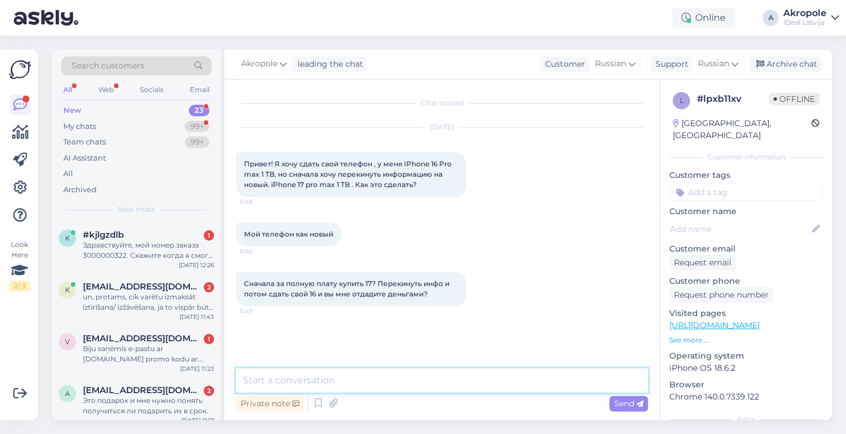
click at [401, 388] on textarea at bounding box center [442, 380] width 412 height 24
type textarea "L"
type textarea "Добрый день!"
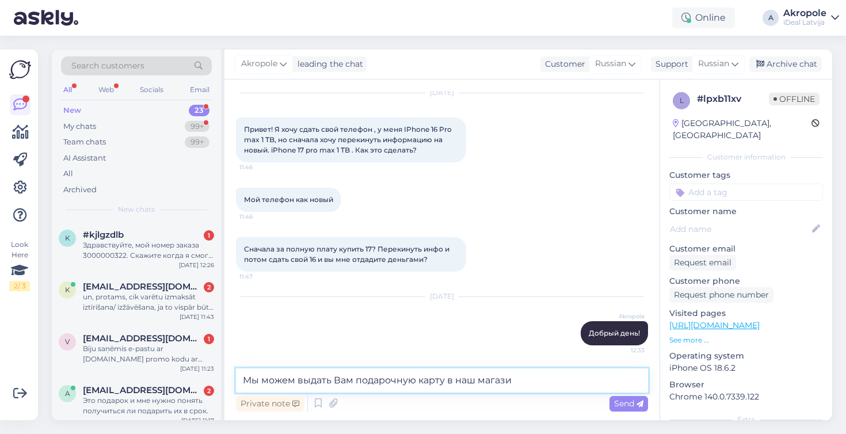
type textarea "Мы можем выдать Вам подарочную карту в наш магазин"
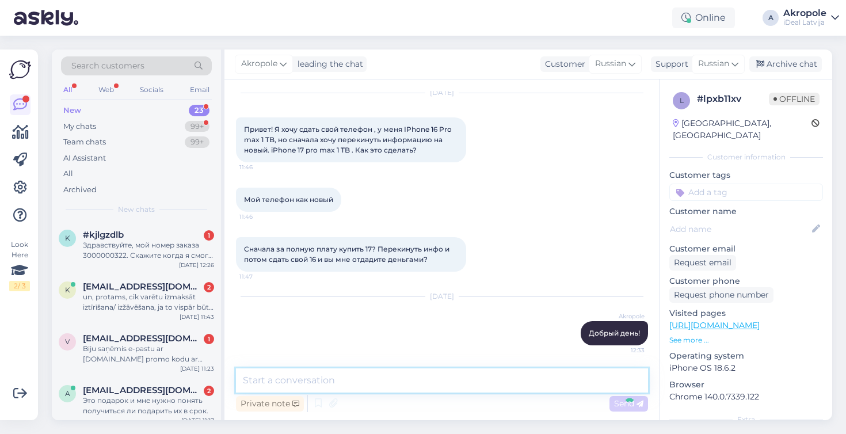
scroll to position [84, 0]
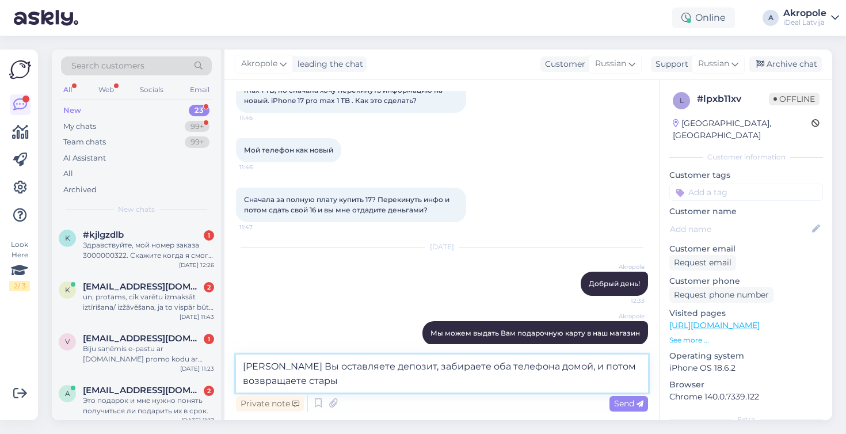
type textarea "[PERSON_NAME] Вы оставляете депозит, забираете оба телефона домой, и потом возв…"
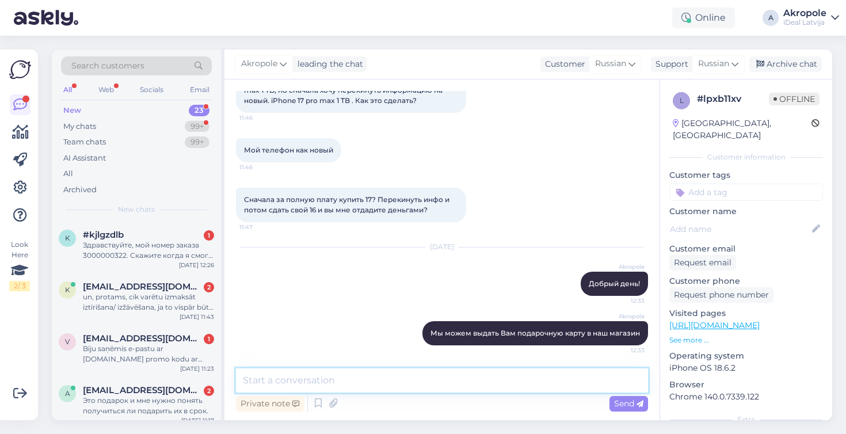
scroll to position [144, 0]
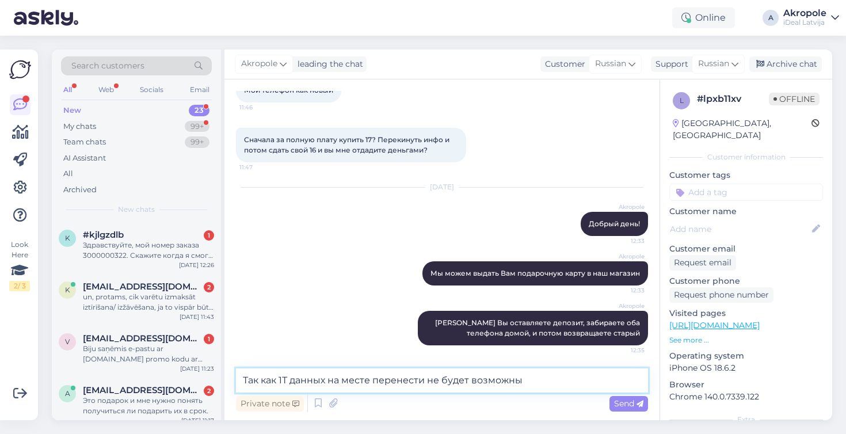
type textarea "Так как 1Т данных на месте перенести не будет возможным"
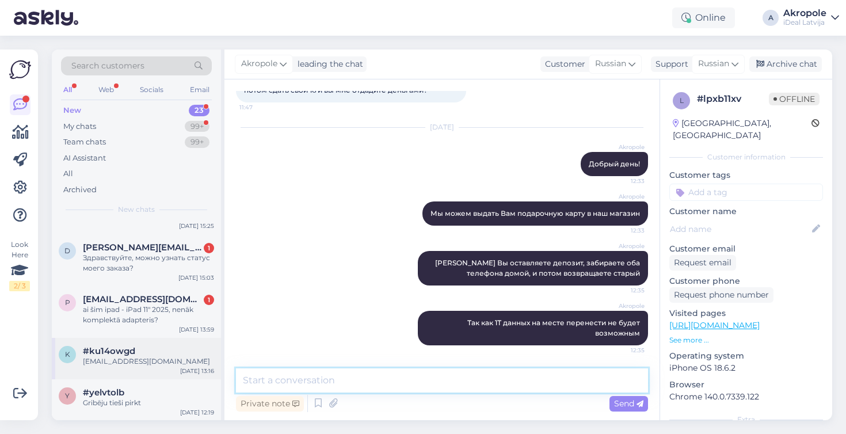
scroll to position [908, 0]
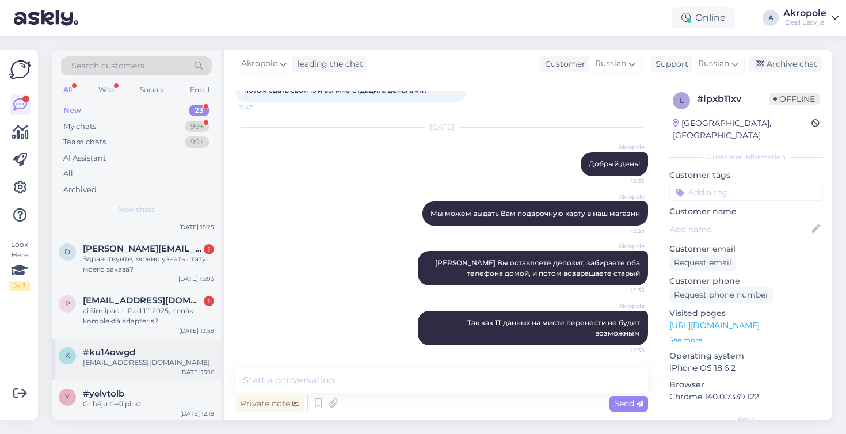
click at [150, 378] on div "k #ku14owgd [EMAIL_ADDRESS][DOMAIN_NAME] [DATE] 13:16" at bounding box center [136, 359] width 169 height 41
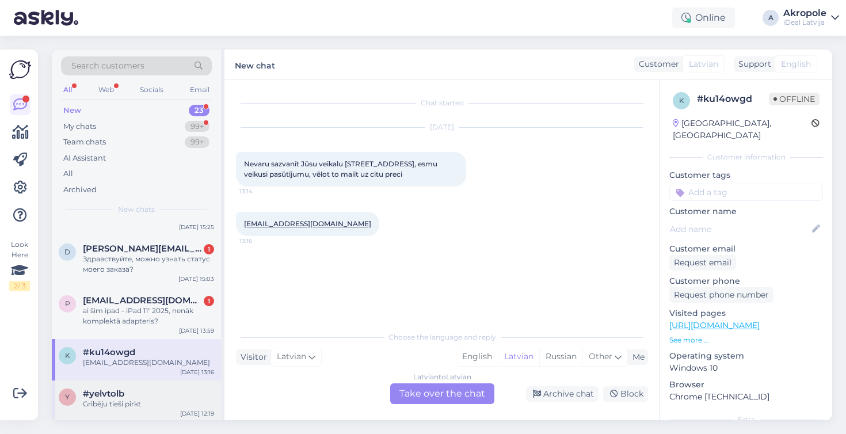
click at [155, 401] on div "Gribēju tieši pirkt" at bounding box center [148, 404] width 131 height 10
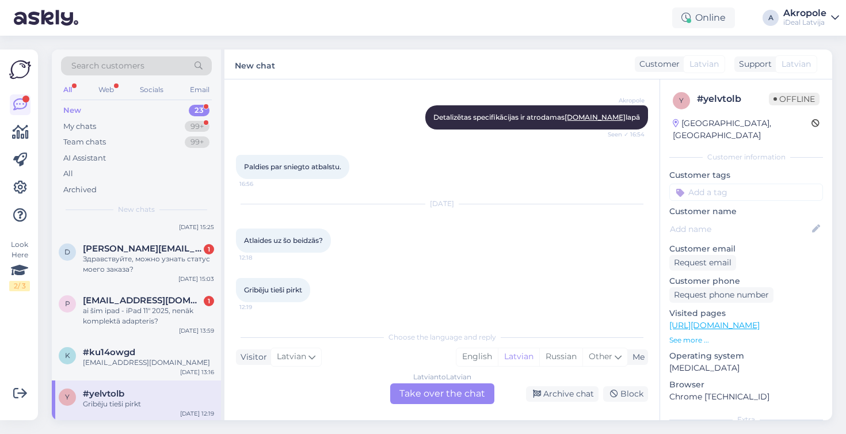
click at [502, 262] on div "[DATE] Atlaides uz šo beidzās? 12:18" at bounding box center [442, 229] width 412 height 74
click at [448, 397] on div "Latvian to Latvian Take over the chat" at bounding box center [442, 393] width 104 height 21
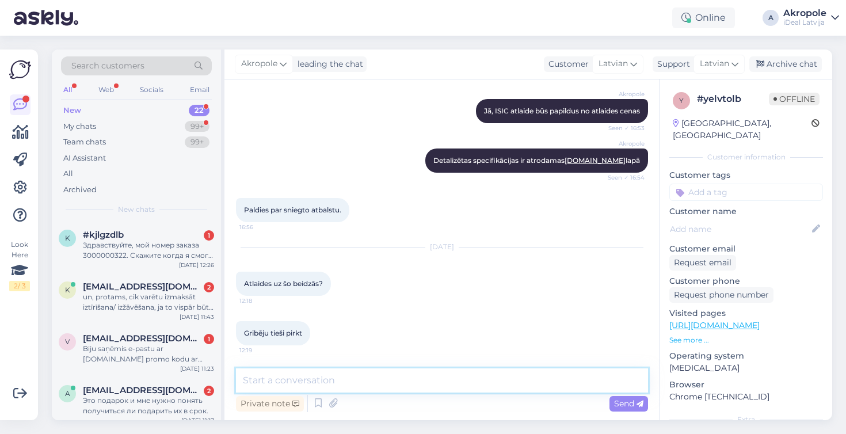
click at [429, 387] on textarea at bounding box center [442, 380] width 412 height 24
type textarea "Diemžēl, jā, uz dažām precēm cenas ir mainījušās"
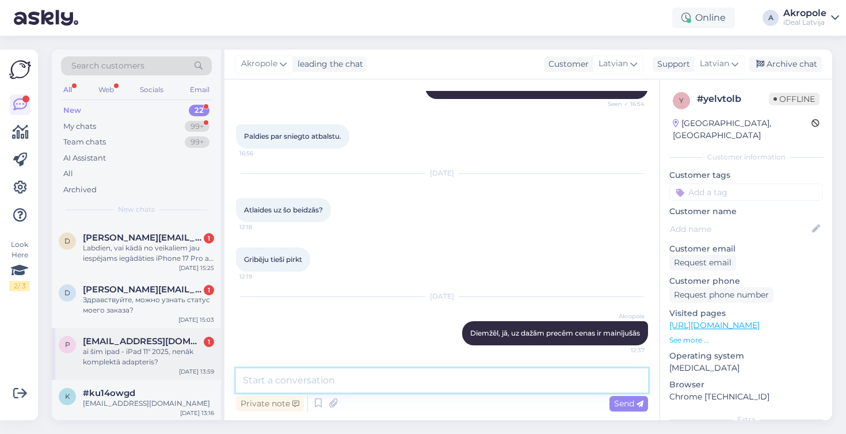
scroll to position [867, 0]
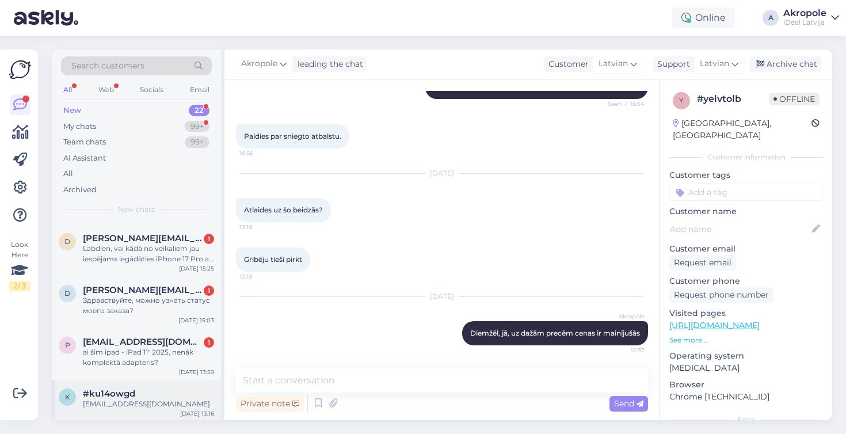
click at [142, 392] on div "#ku14owgd" at bounding box center [148, 393] width 131 height 10
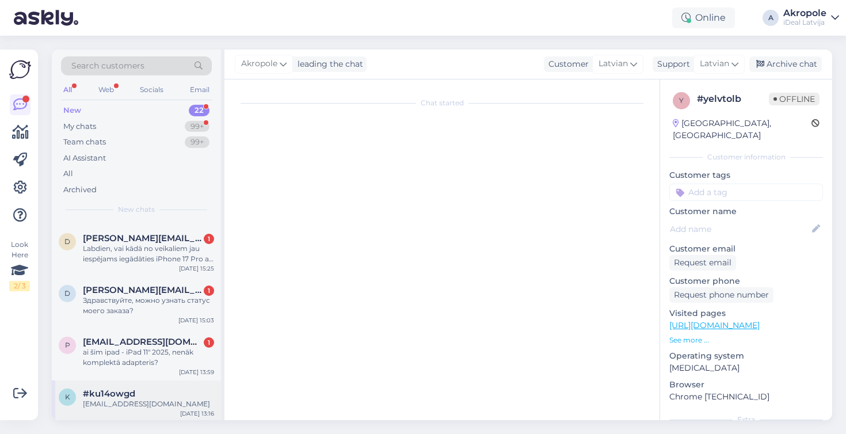
scroll to position [0, 0]
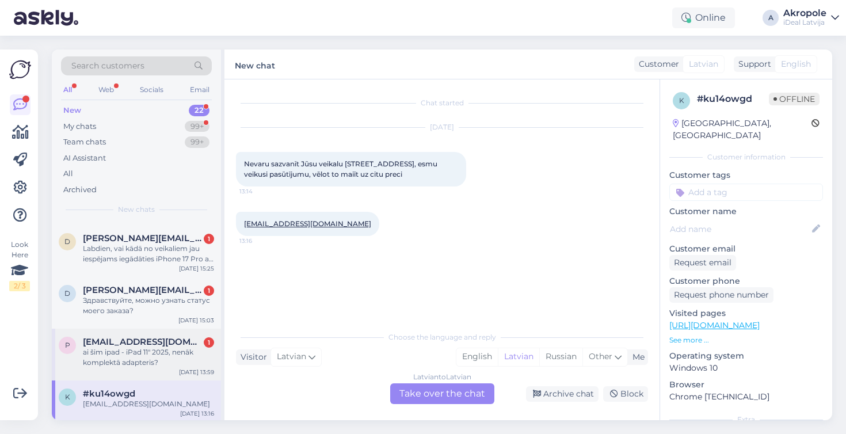
click at [152, 362] on div "ai šim ipad - iPad 11" 2025, nenāk komplektā adapteris?" at bounding box center [148, 357] width 131 height 21
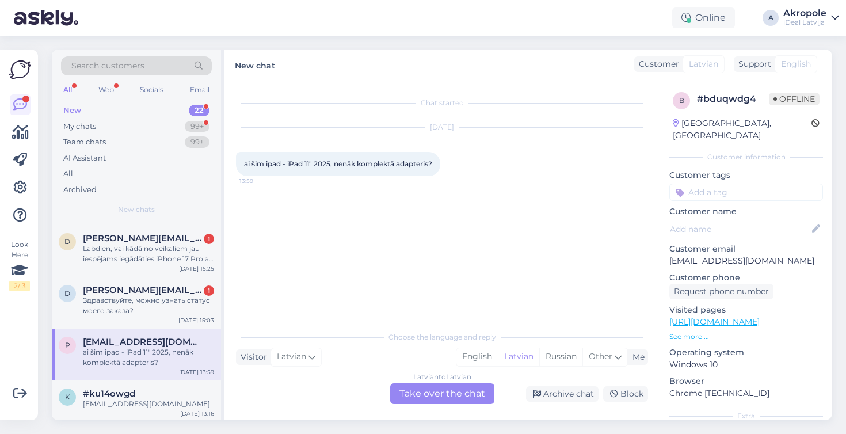
click at [447, 382] on div "Choose the language and reply Visitor Latvian Me English Latvian Russian Other …" at bounding box center [442, 364] width 412 height 79
click at [420, 391] on div "Latvian to Latvian Take over the chat" at bounding box center [442, 393] width 104 height 21
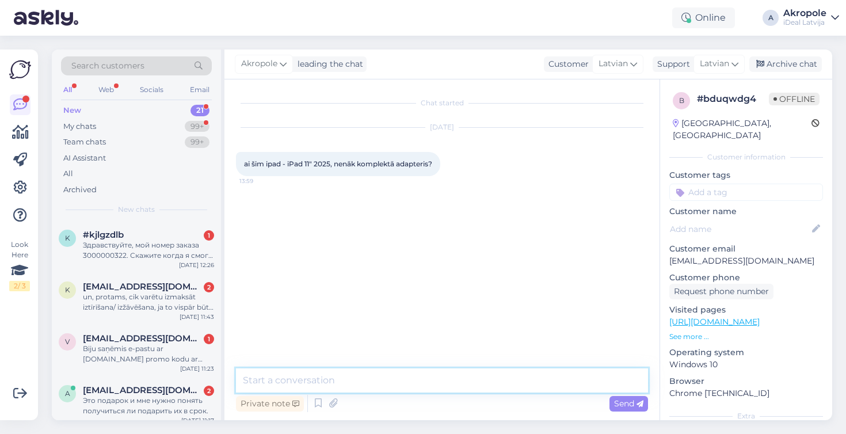
click at [399, 387] on textarea at bounding box center [442, 380] width 412 height 24
type textarea "Labdien!"
click at [331, 381] on textarea "Pedējiem iPad vair nenāk" at bounding box center [442, 380] width 412 height 24
click at [328, 381] on textarea "Pedējiem iPad vair nenāk" at bounding box center [442, 380] width 412 height 24
click at [378, 380] on textarea "Pedējiem iPad vairs nenāk" at bounding box center [442, 380] width 412 height 24
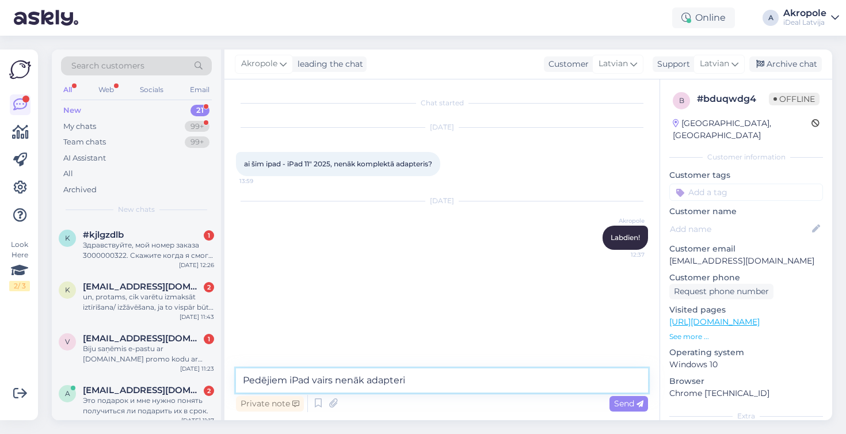
type textarea "Pedējiem iPad vairs nenāk adapteri"
